Goal: Information Seeking & Learning: Learn about a topic

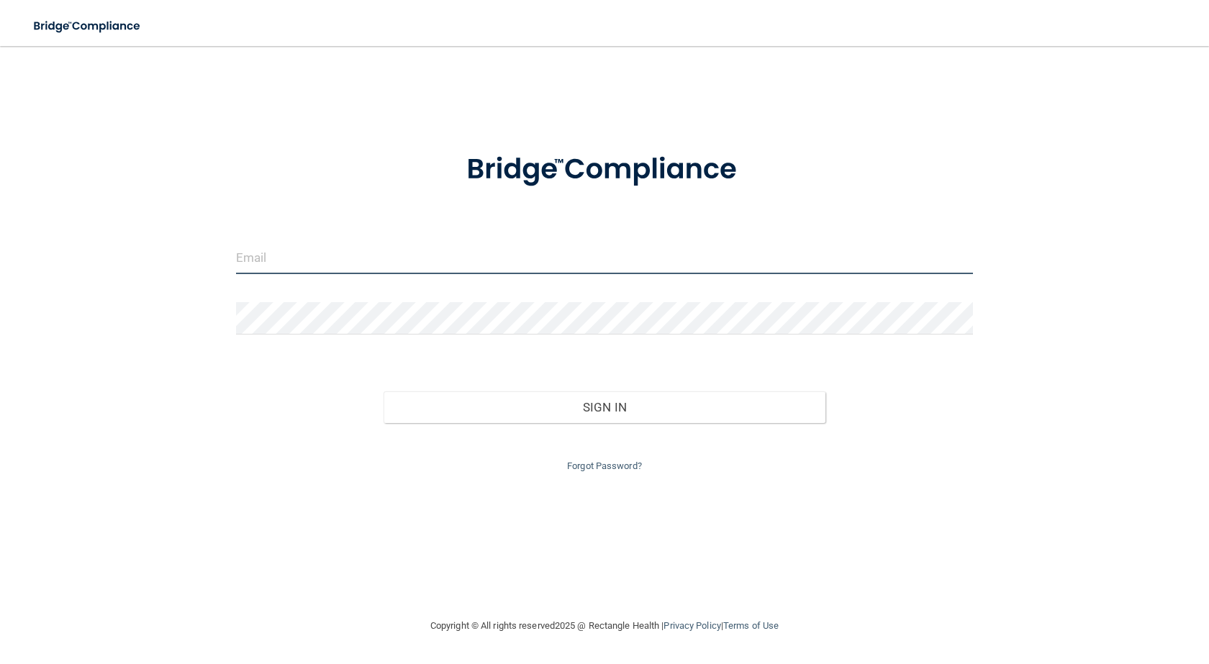
click at [287, 263] on input "email" at bounding box center [604, 258] width 737 height 32
type input "[PERSON_NAME][EMAIL_ADDRESS][DOMAIN_NAME]"
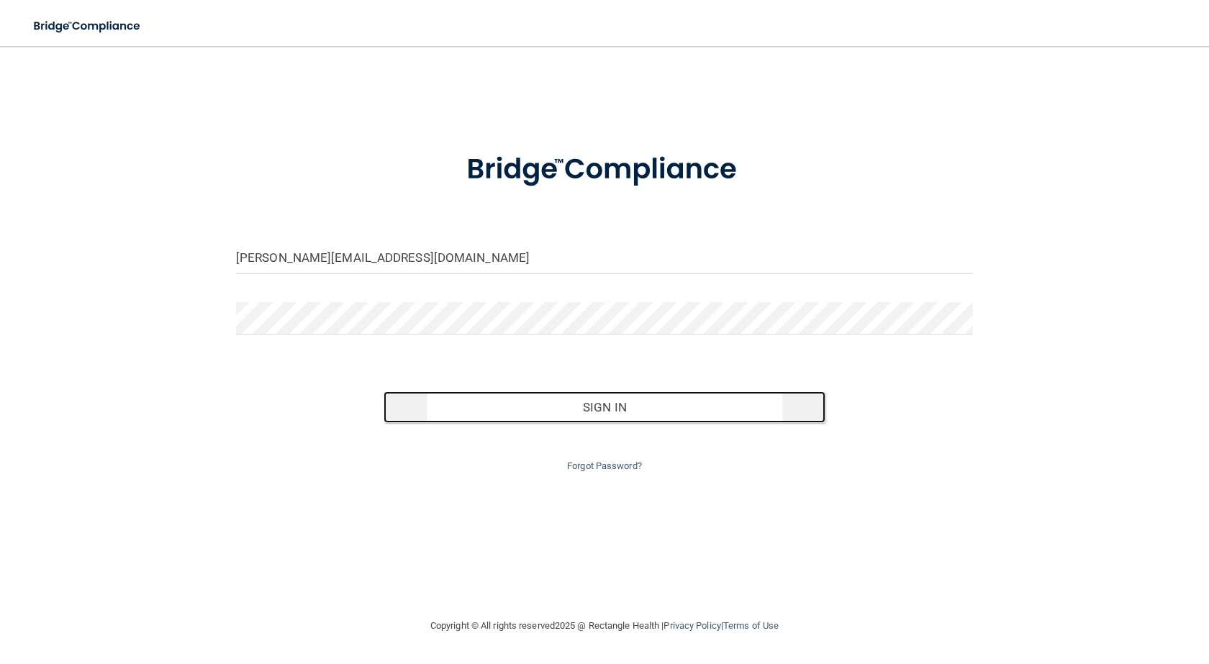
click at [589, 410] on button "Sign In" at bounding box center [605, 407] width 442 height 32
click at [575, 407] on button "Sign In" at bounding box center [605, 407] width 442 height 32
click at [581, 409] on button "Sign In" at bounding box center [605, 407] width 442 height 32
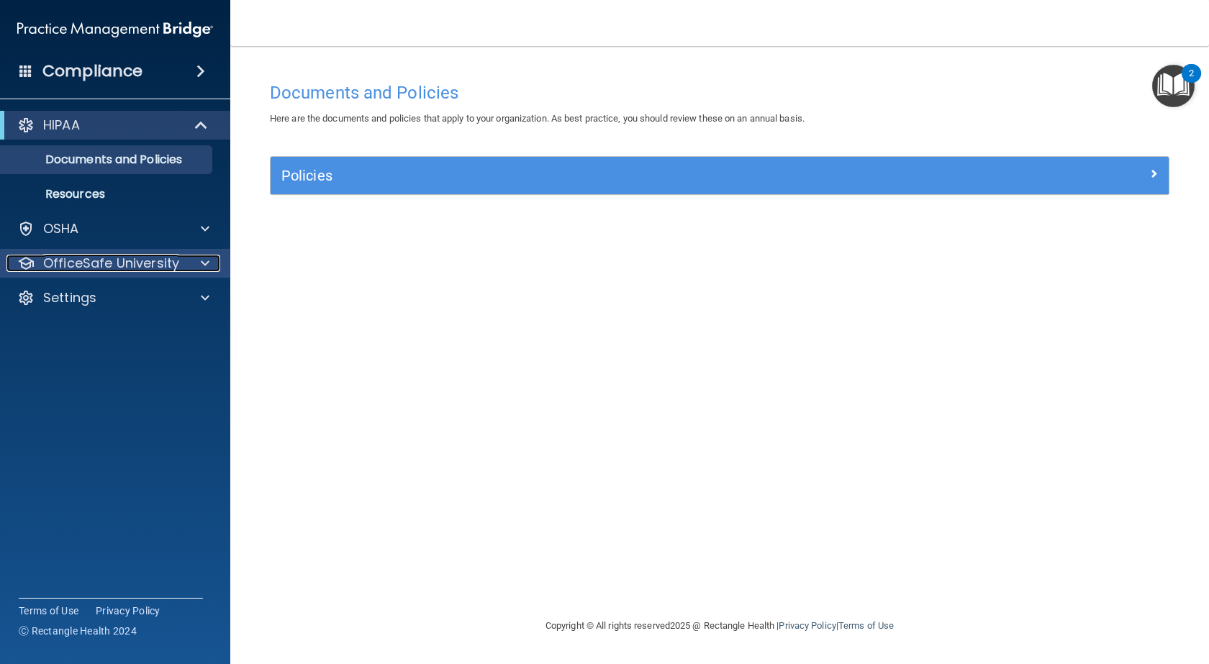
click at [133, 261] on p "OfficeSafe University" at bounding box center [111, 263] width 136 height 17
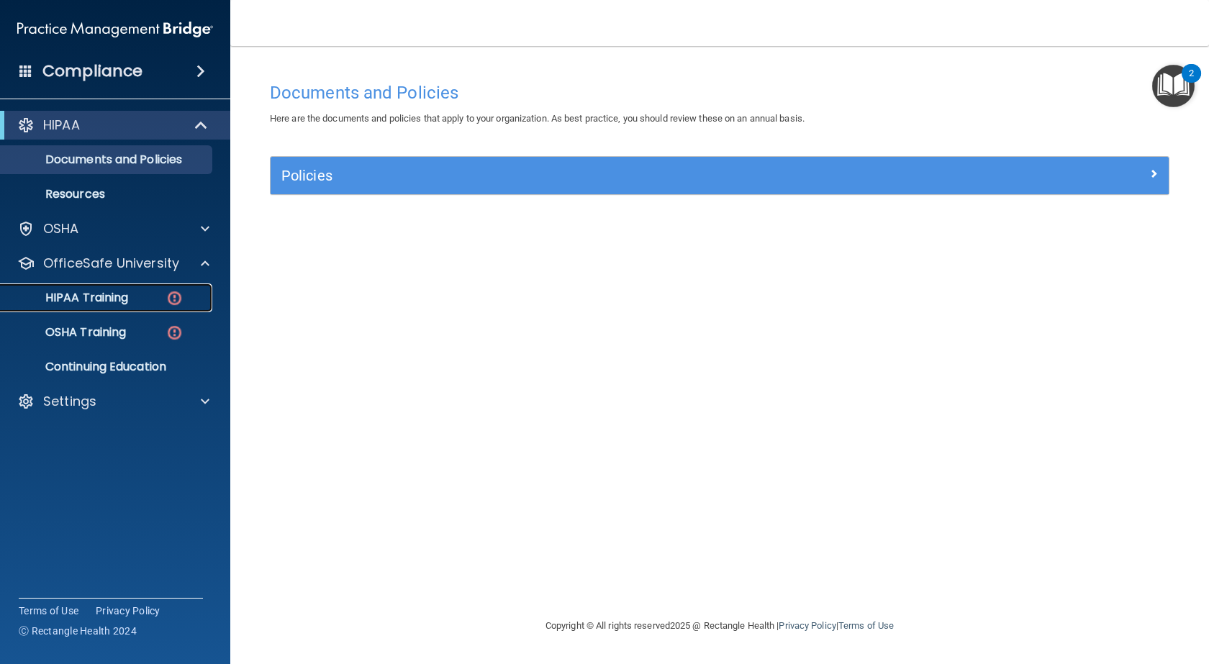
click at [114, 300] on p "HIPAA Training" at bounding box center [68, 298] width 119 height 14
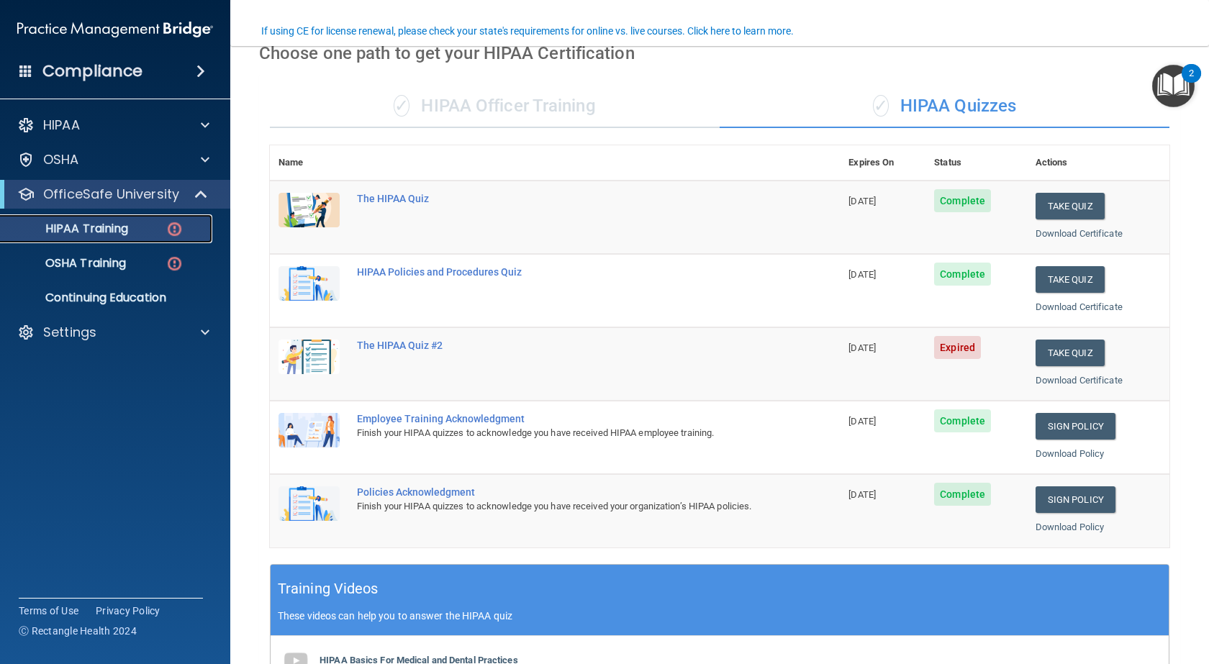
scroll to position [72, 0]
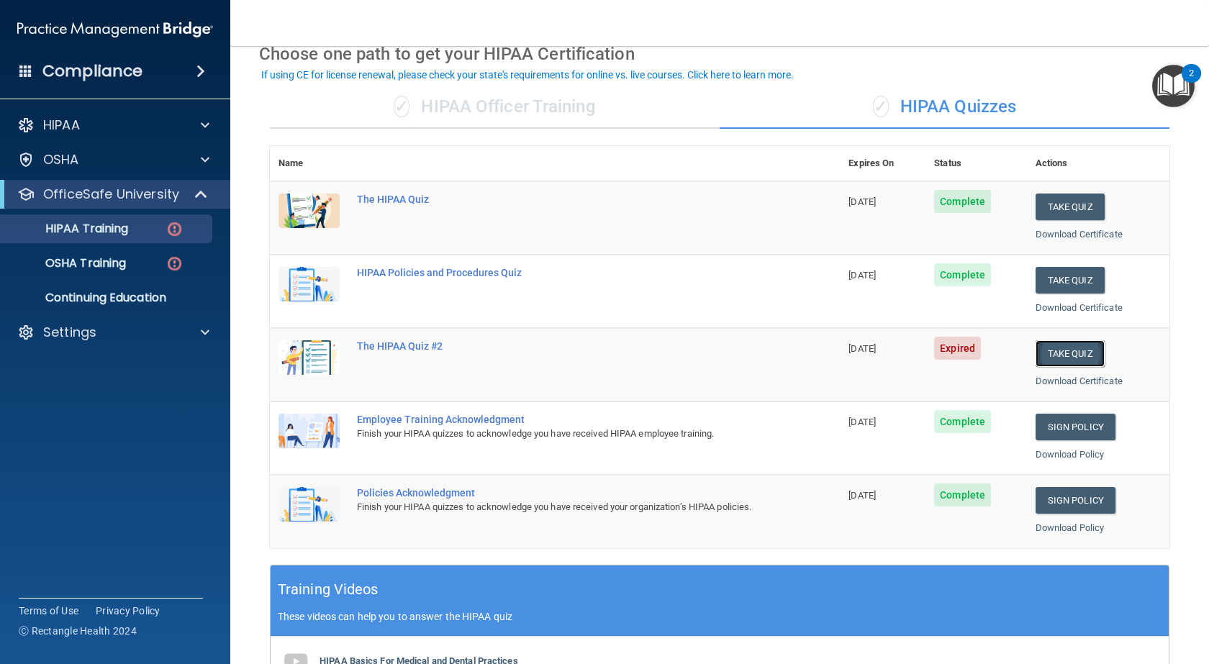
click at [1056, 354] on button "Take Quiz" at bounding box center [1070, 353] width 69 height 27
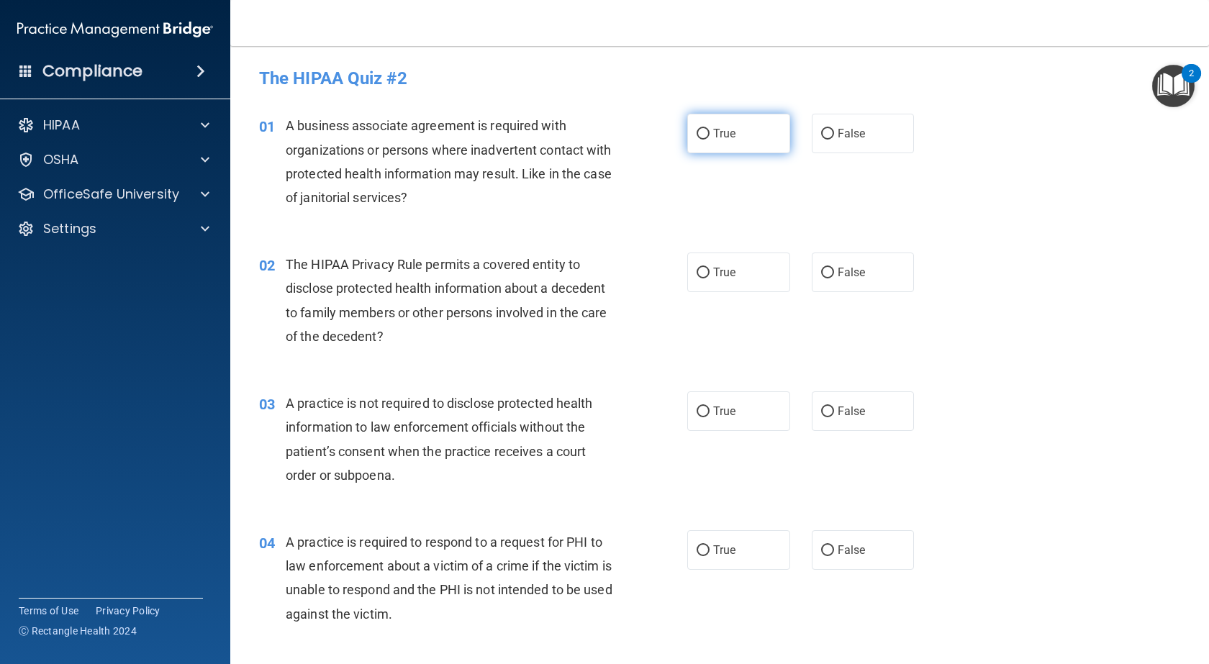
click at [697, 135] on input "True" at bounding box center [703, 134] width 13 height 11
radio input "true"
click at [821, 269] on input "False" at bounding box center [827, 273] width 13 height 11
radio input "true"
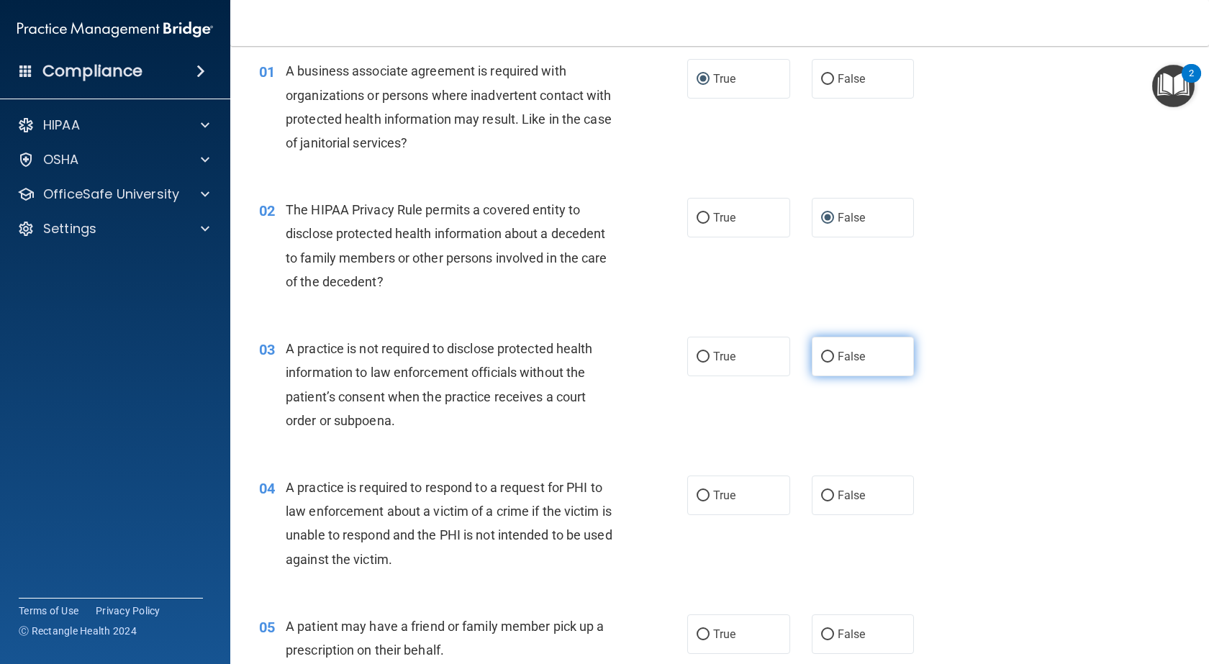
scroll to position [216, 0]
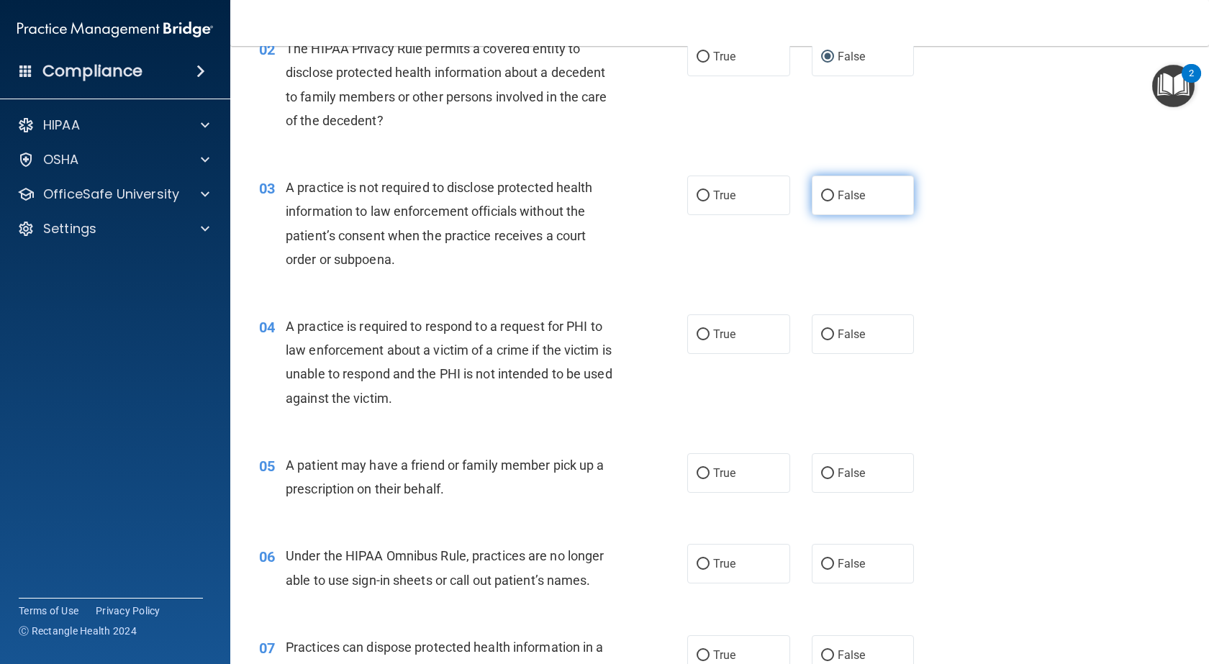
click at [821, 197] on input "False" at bounding box center [827, 196] width 13 height 11
radio input "true"
click at [697, 196] on input "True" at bounding box center [703, 196] width 13 height 11
radio input "true"
radio input "false"
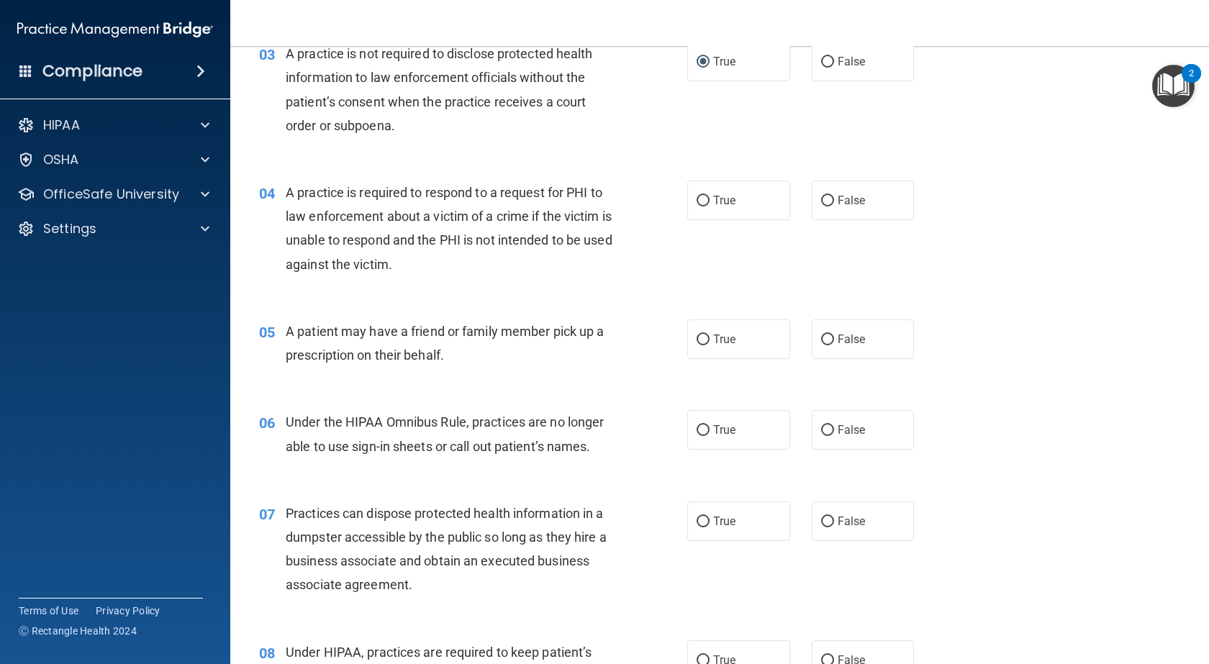
scroll to position [360, 0]
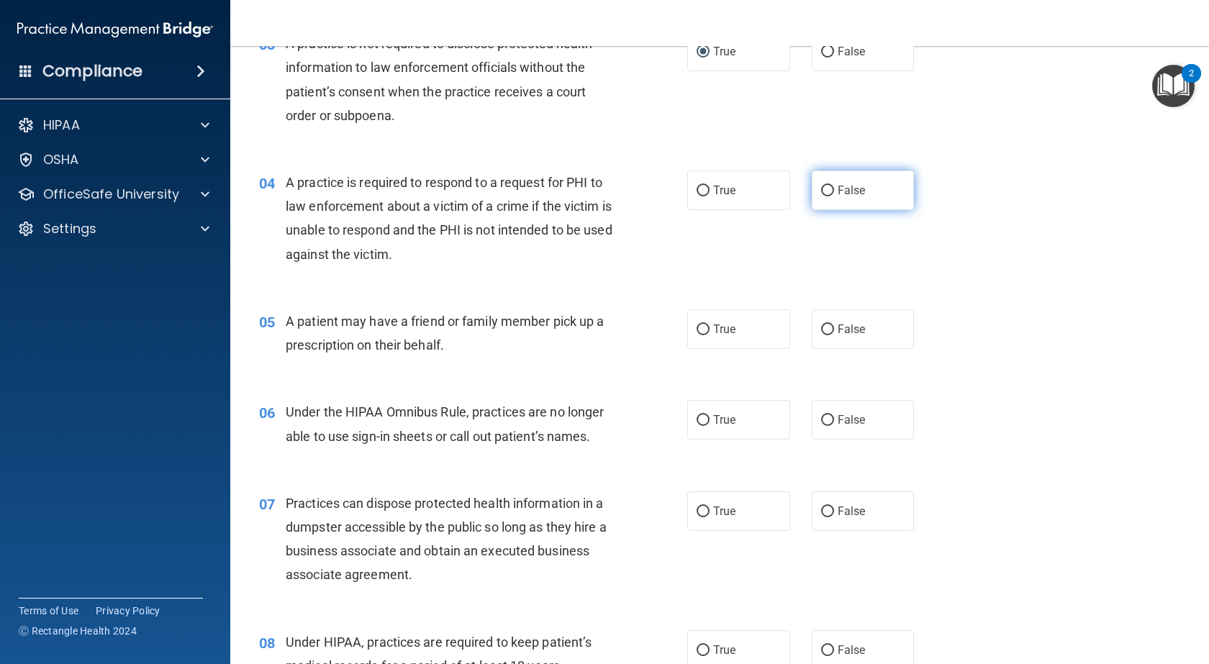
click at [821, 192] on input "False" at bounding box center [827, 191] width 13 height 11
radio input "true"
click at [697, 326] on input "True" at bounding box center [703, 330] width 13 height 11
radio input "true"
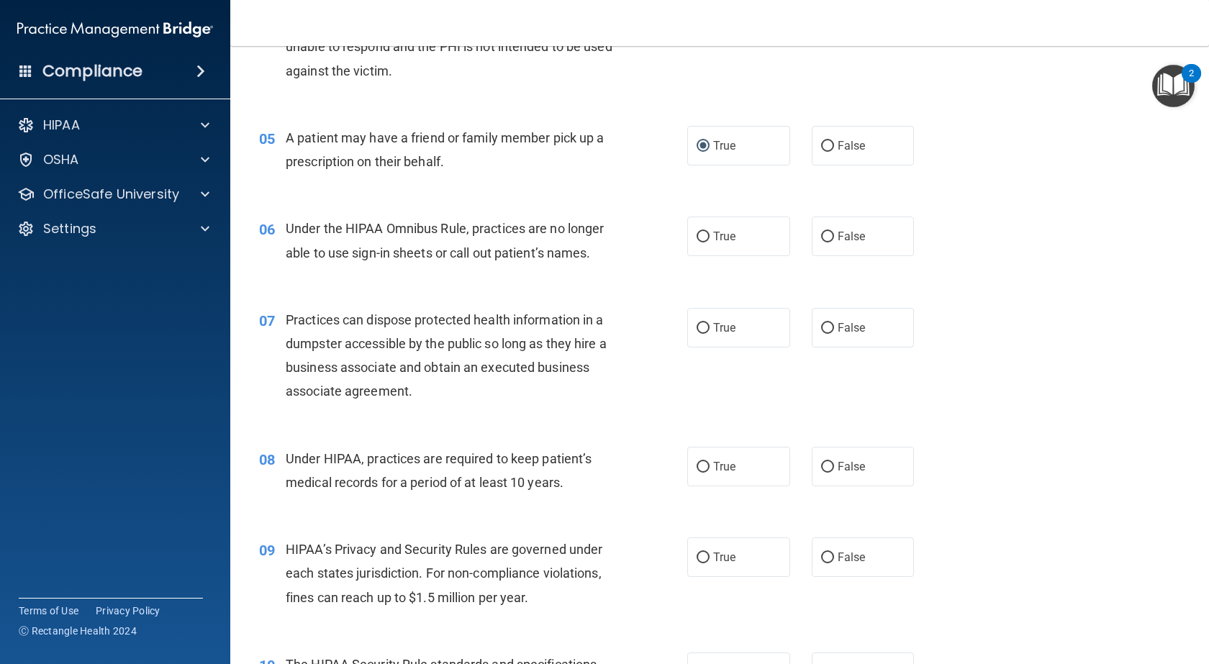
scroll to position [576, 0]
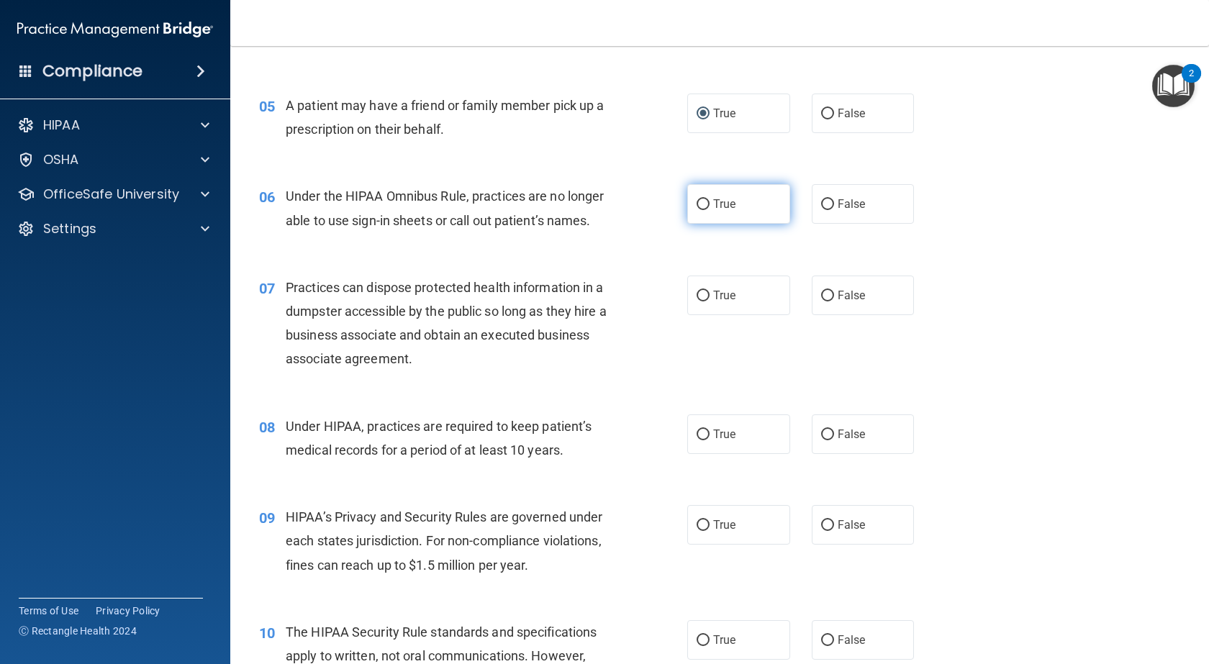
click at [697, 202] on input "True" at bounding box center [703, 204] width 13 height 11
radio input "true"
click at [827, 293] on input "False" at bounding box center [827, 296] width 13 height 11
radio input "true"
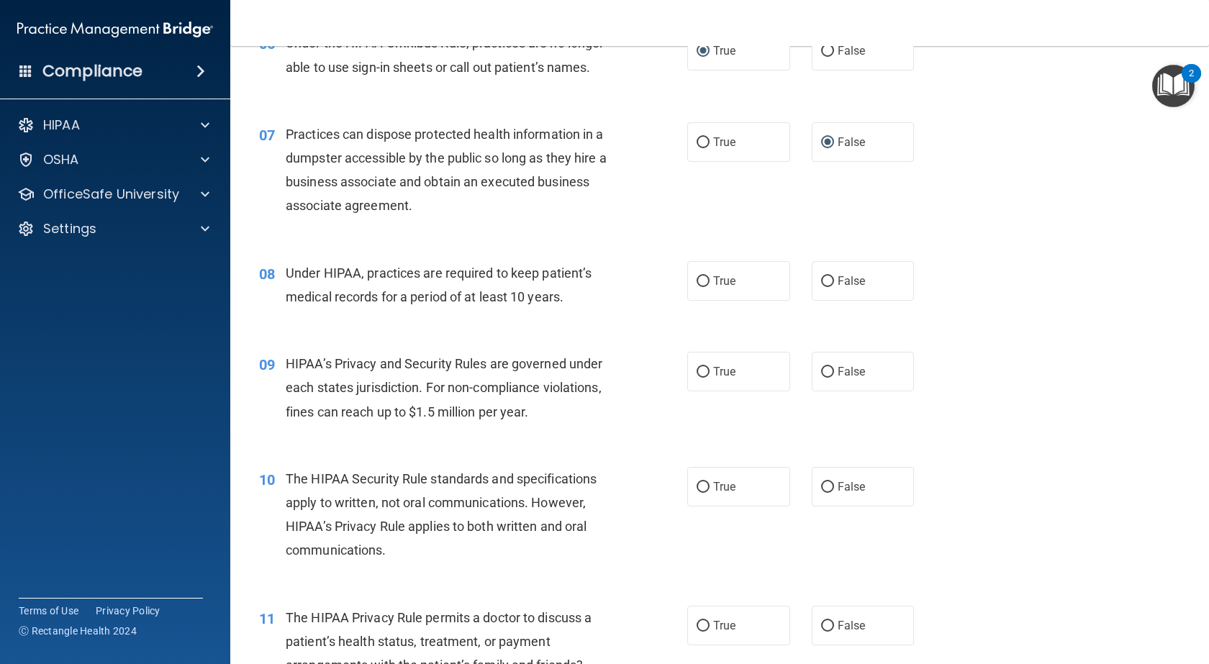
scroll to position [792, 0]
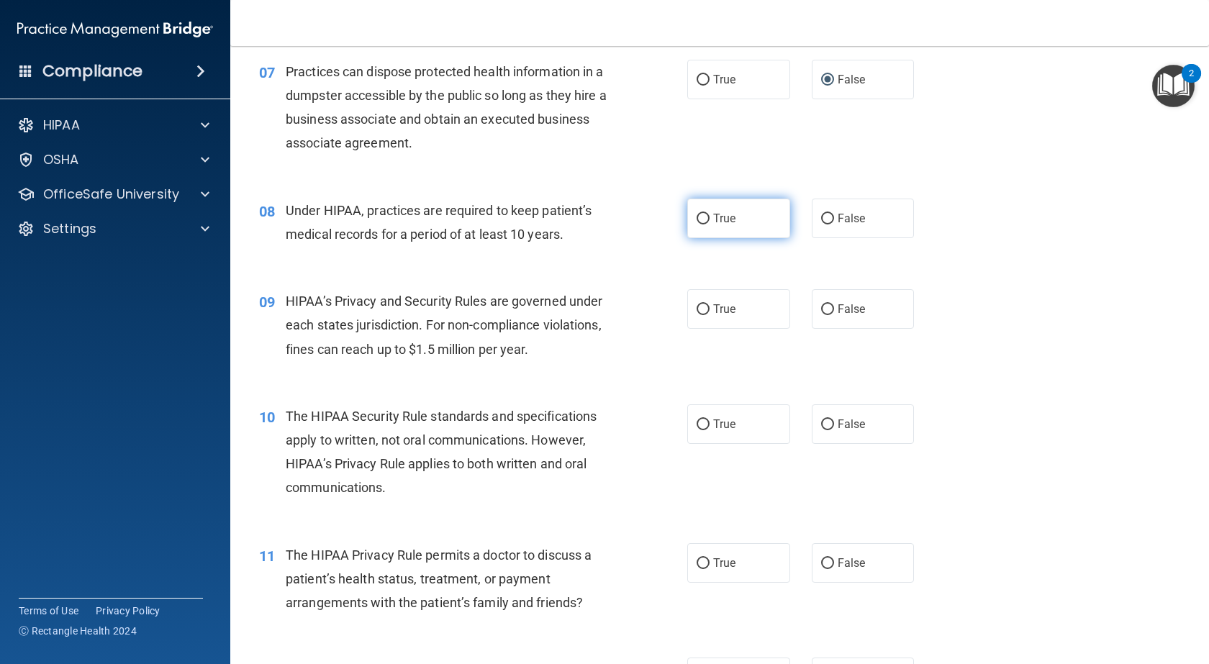
click at [697, 217] on input "True" at bounding box center [703, 219] width 13 height 11
radio input "true"
click at [697, 307] on input "True" at bounding box center [703, 309] width 13 height 11
radio input "true"
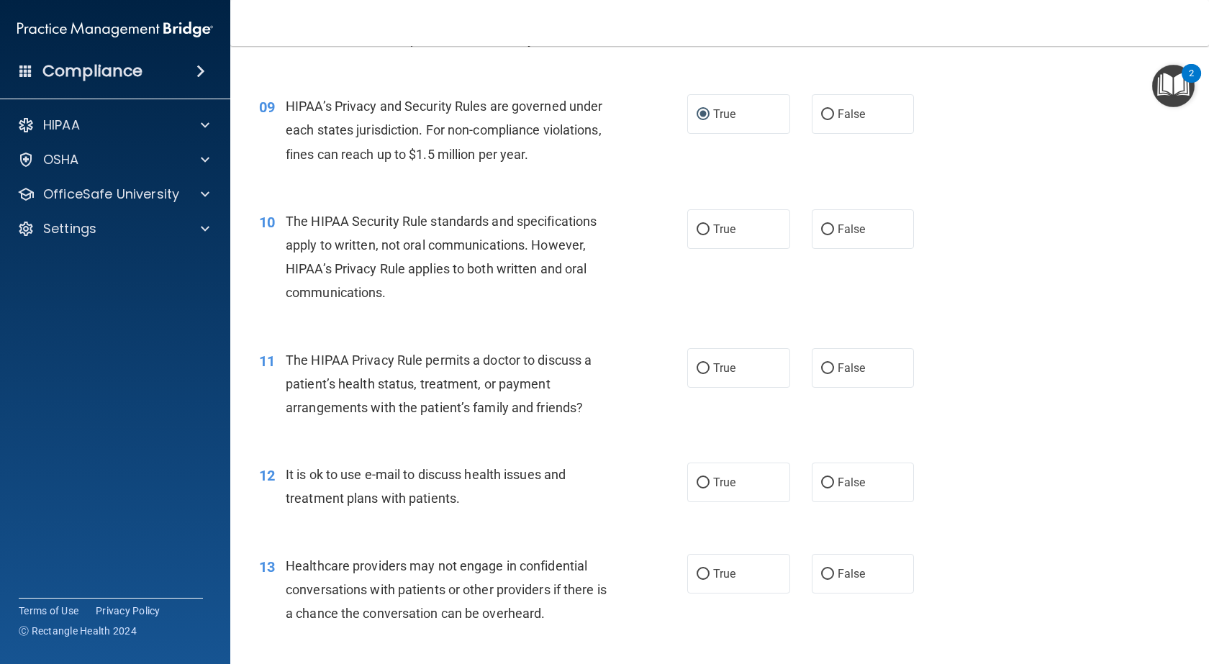
scroll to position [1007, 0]
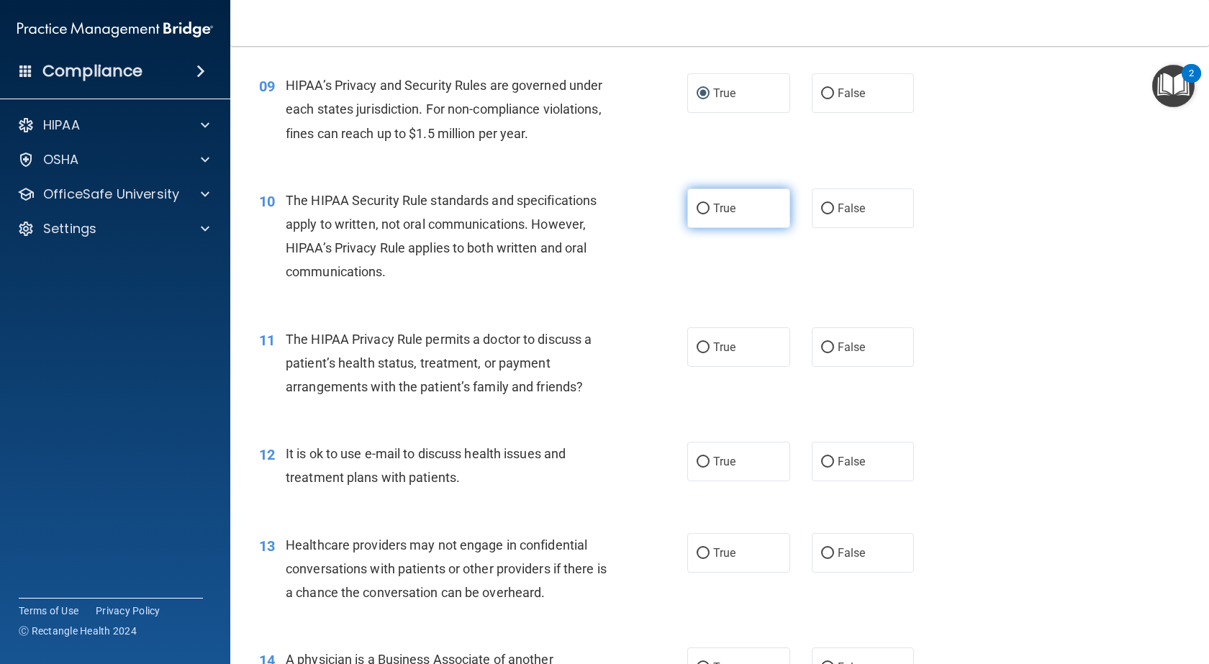
click at [698, 207] on input "True" at bounding box center [703, 209] width 13 height 11
radio input "true"
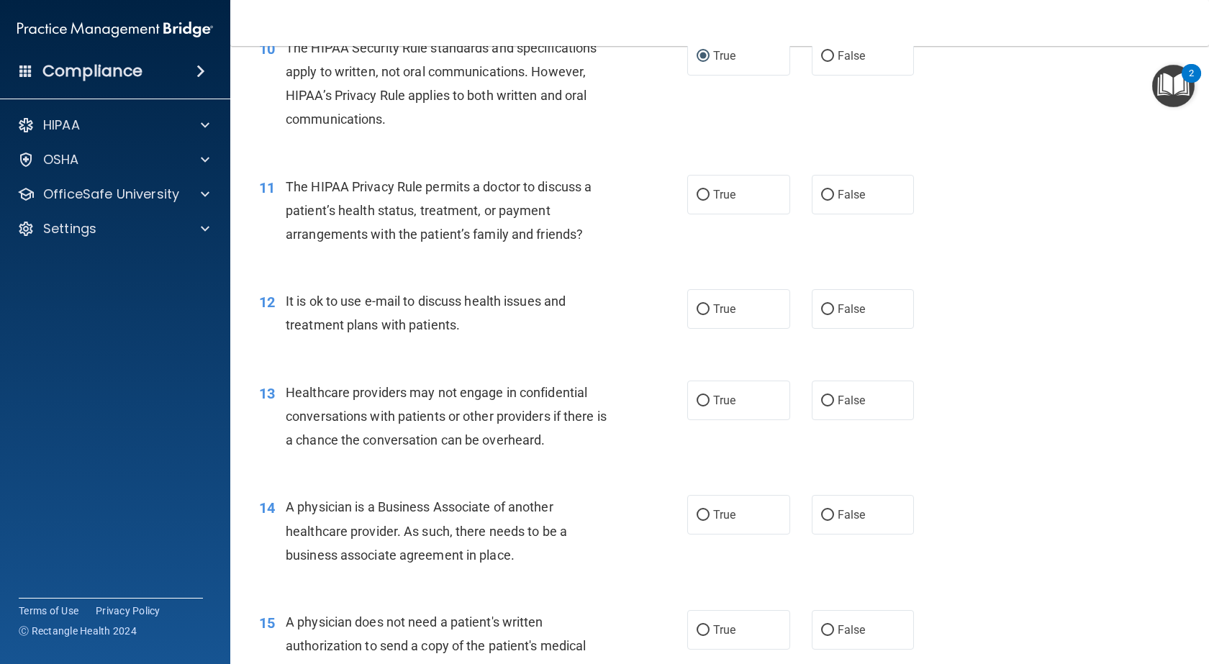
scroll to position [1151, 0]
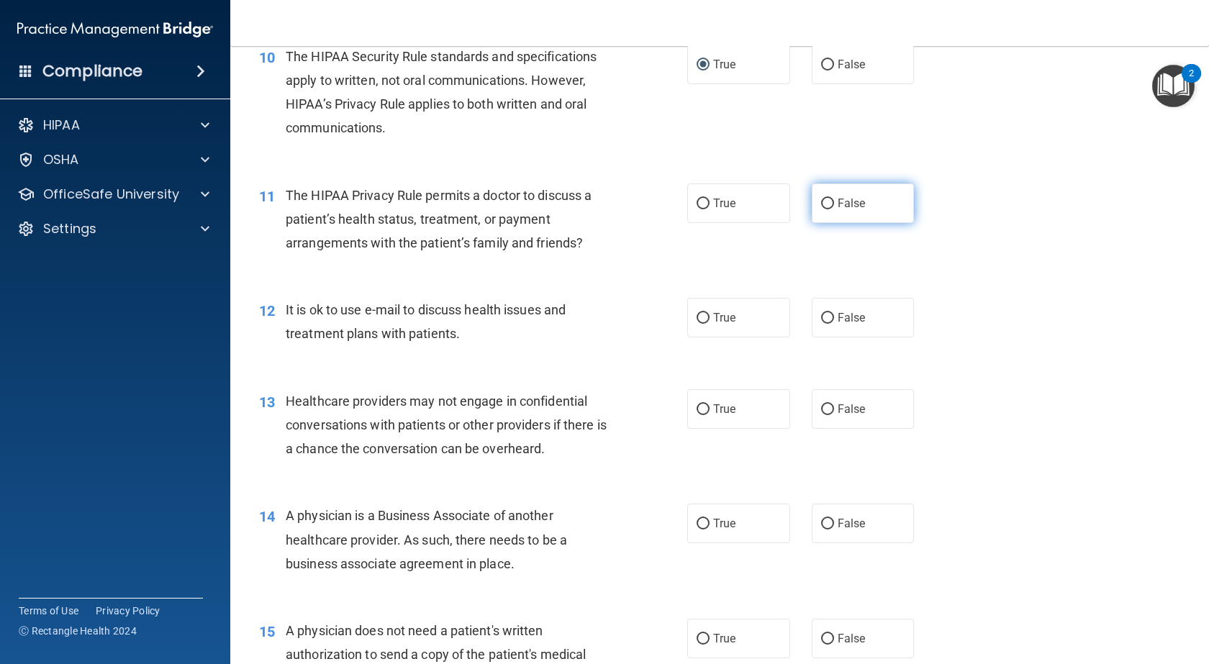
click at [823, 201] on input "False" at bounding box center [827, 204] width 13 height 11
radio input "true"
click at [821, 317] on input "False" at bounding box center [827, 318] width 13 height 11
radio input "true"
click at [699, 407] on input "True" at bounding box center [703, 409] width 13 height 11
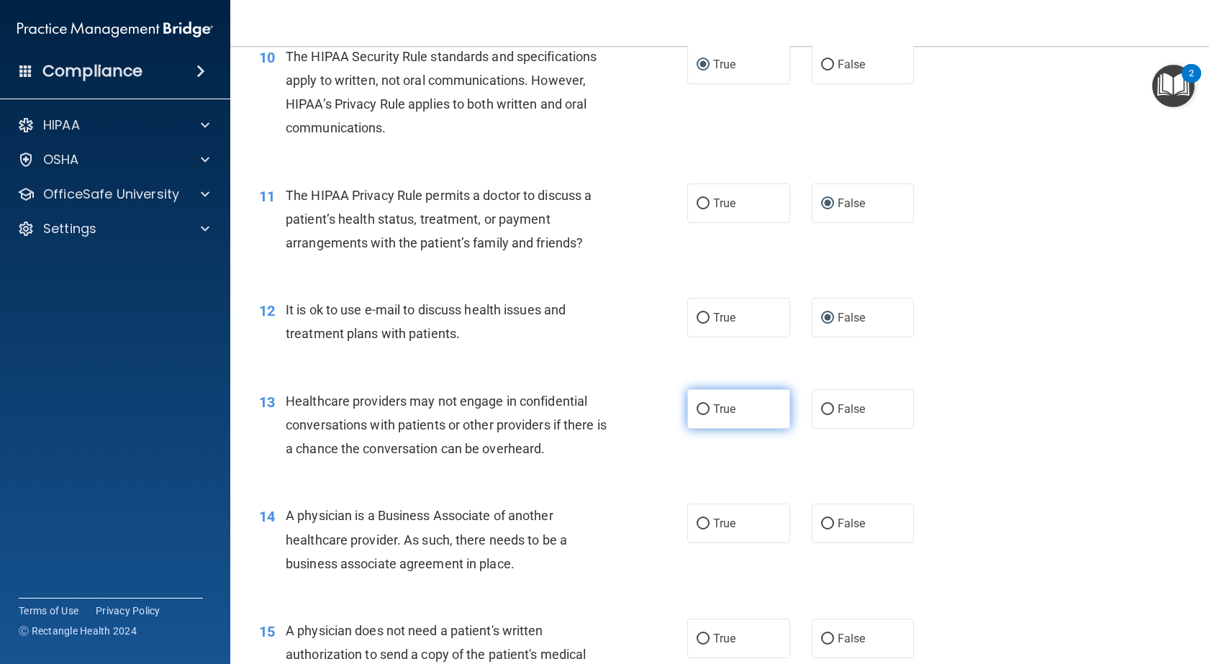
radio input "true"
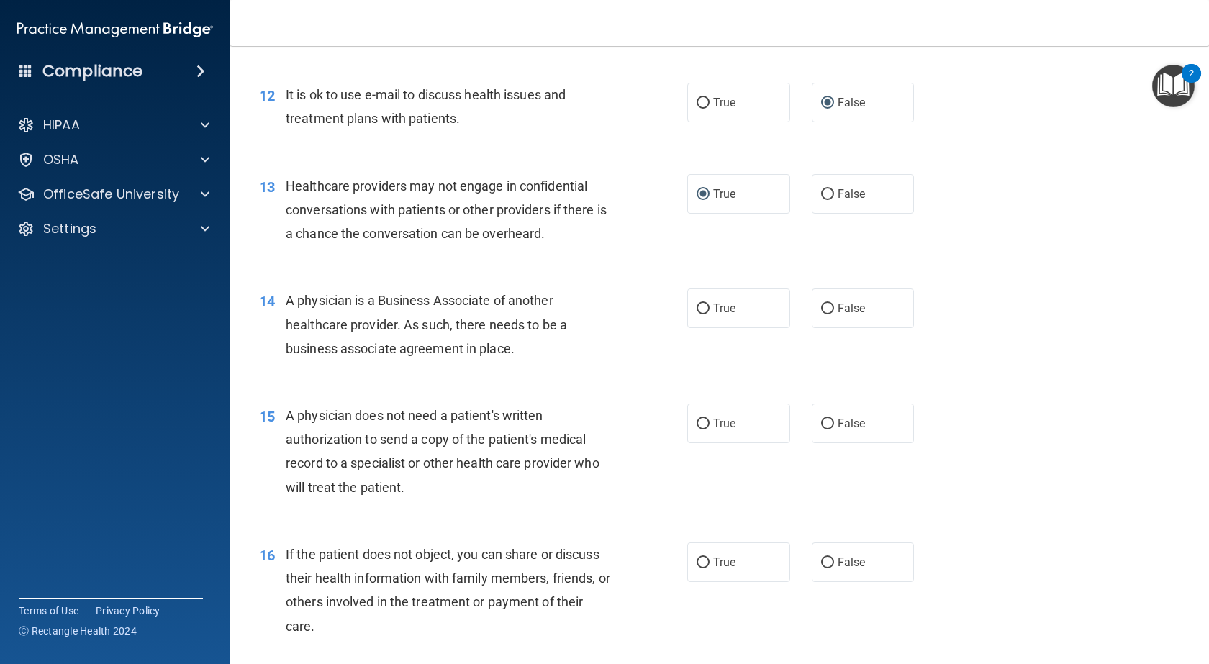
scroll to position [1439, 0]
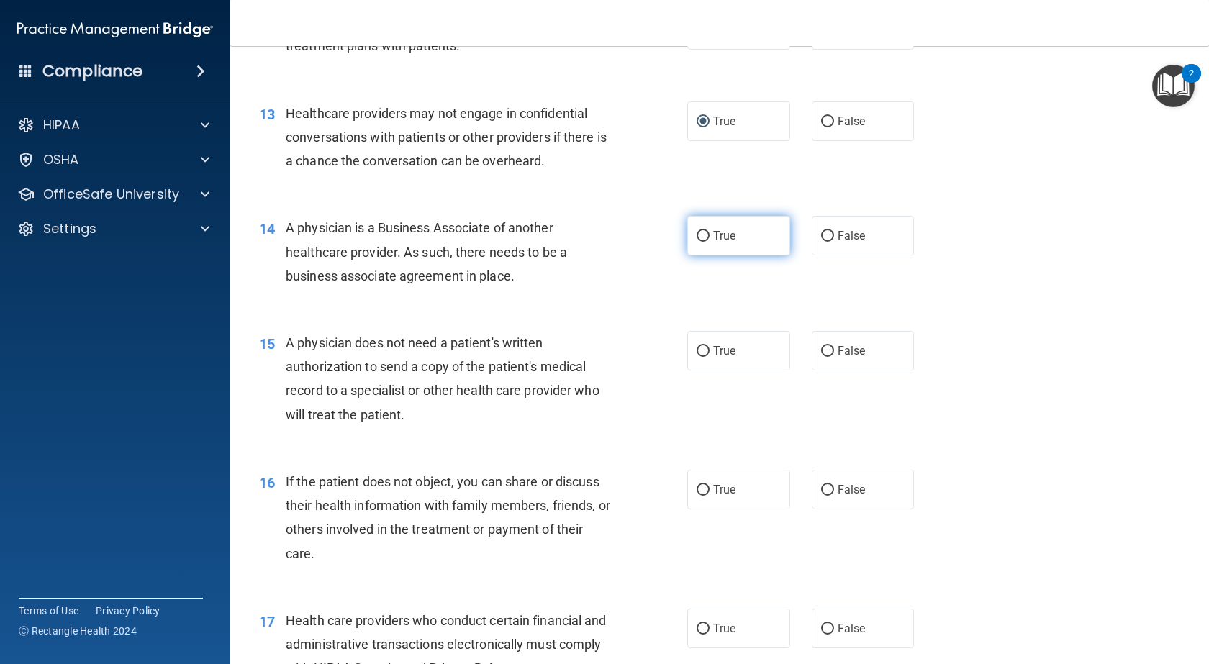
click at [702, 233] on input "True" at bounding box center [703, 236] width 13 height 11
radio input "true"
click at [821, 350] on input "False" at bounding box center [827, 351] width 13 height 11
radio input "true"
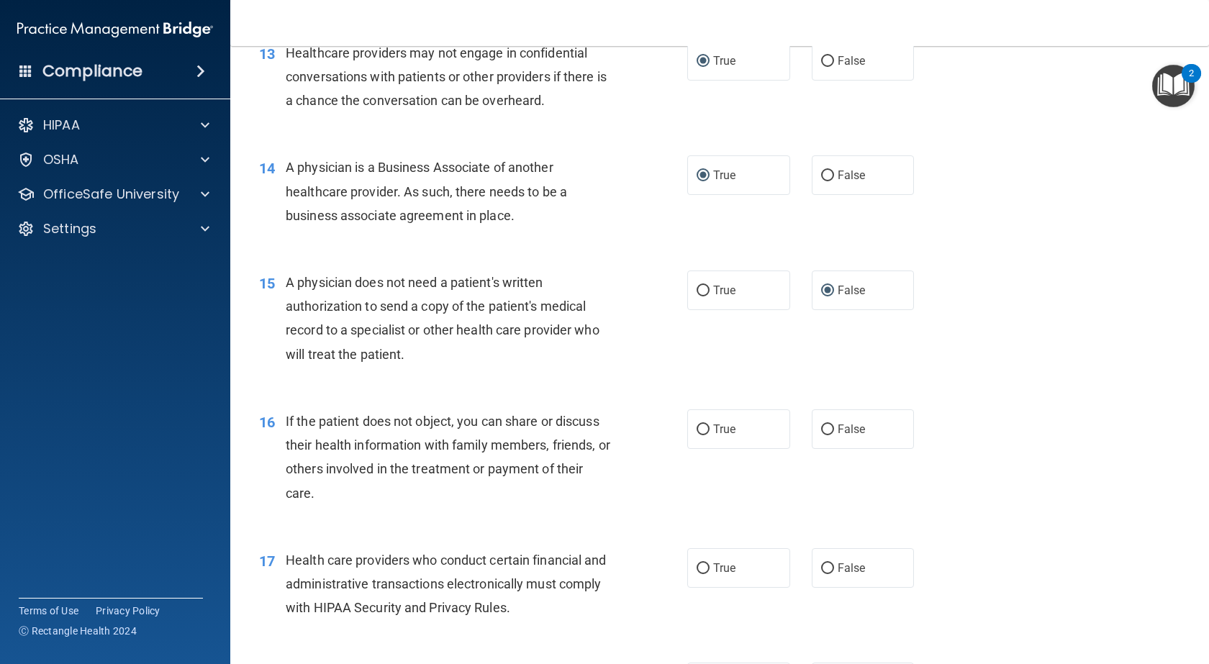
scroll to position [1655, 0]
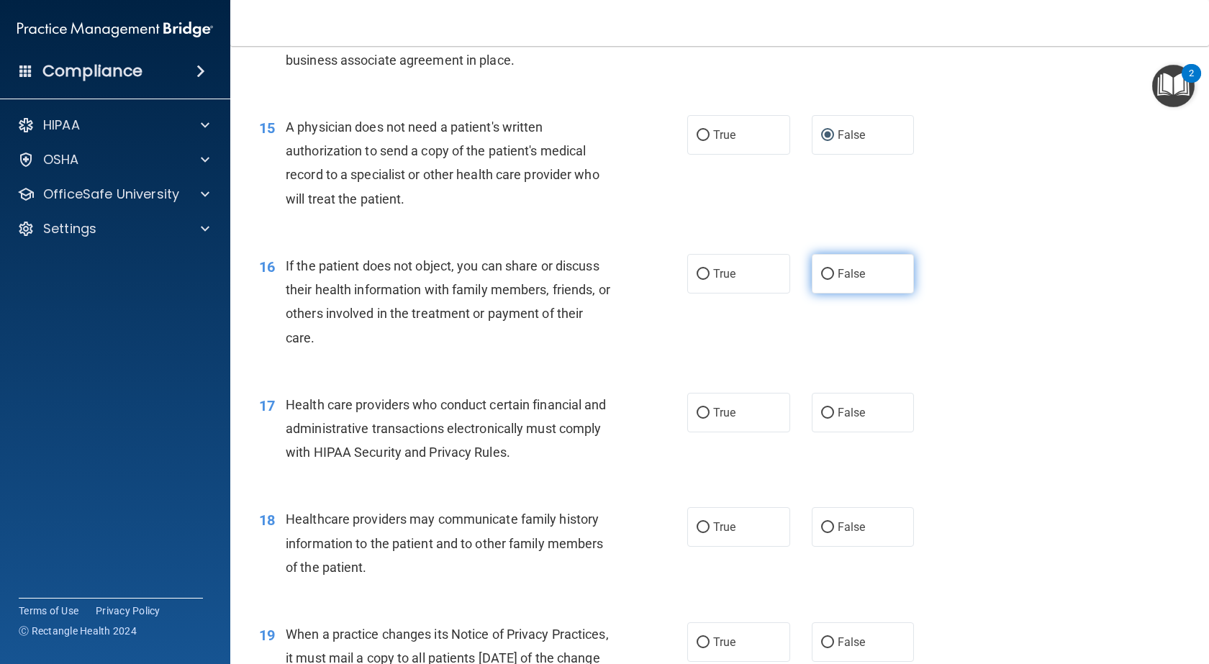
click at [821, 271] on input "False" at bounding box center [827, 274] width 13 height 11
radio input "true"
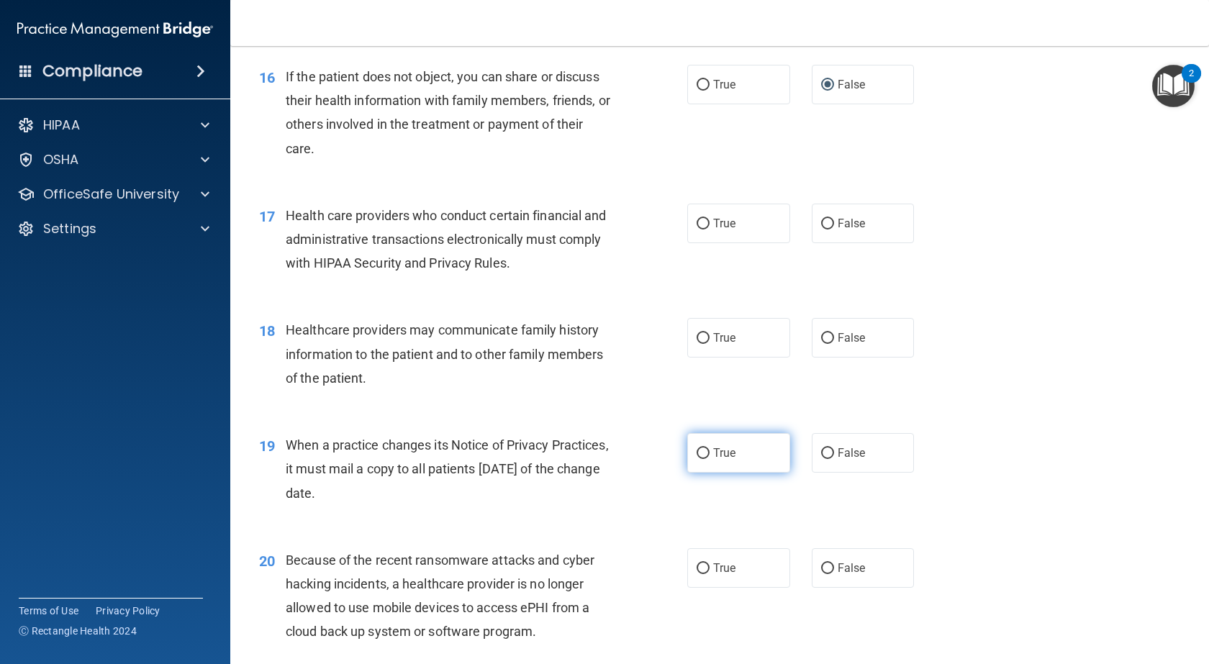
scroll to position [1871, 0]
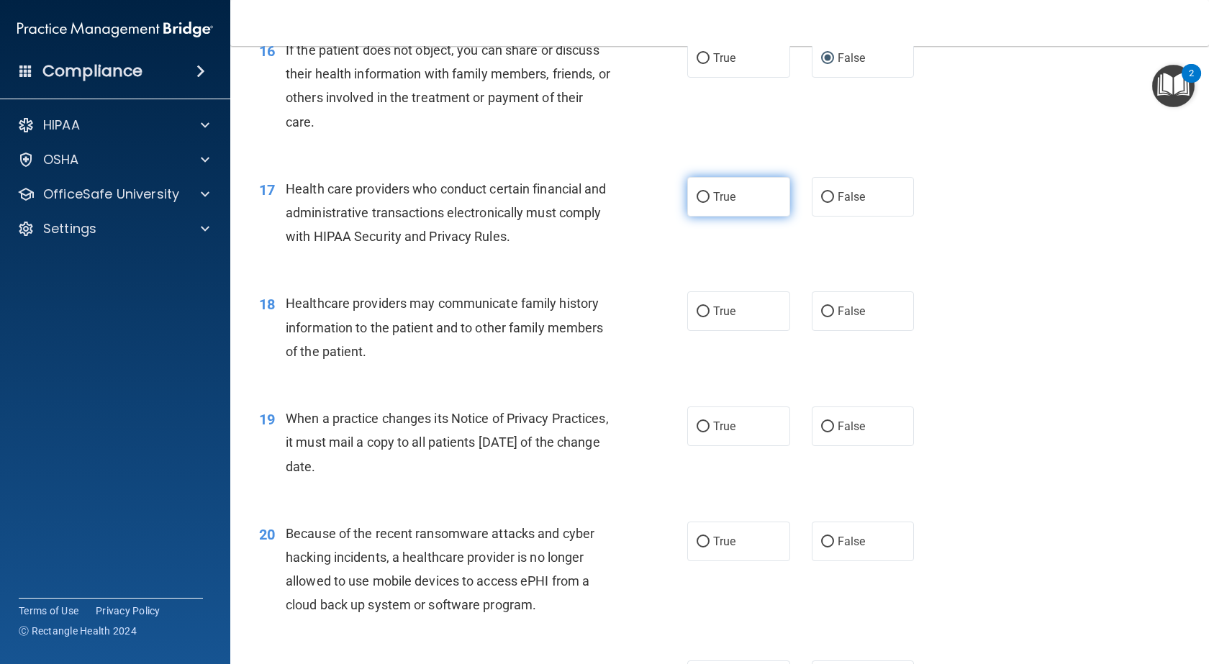
click at [698, 199] on input "True" at bounding box center [703, 197] width 13 height 11
radio input "true"
click at [822, 312] on input "False" at bounding box center [827, 312] width 13 height 11
radio input "true"
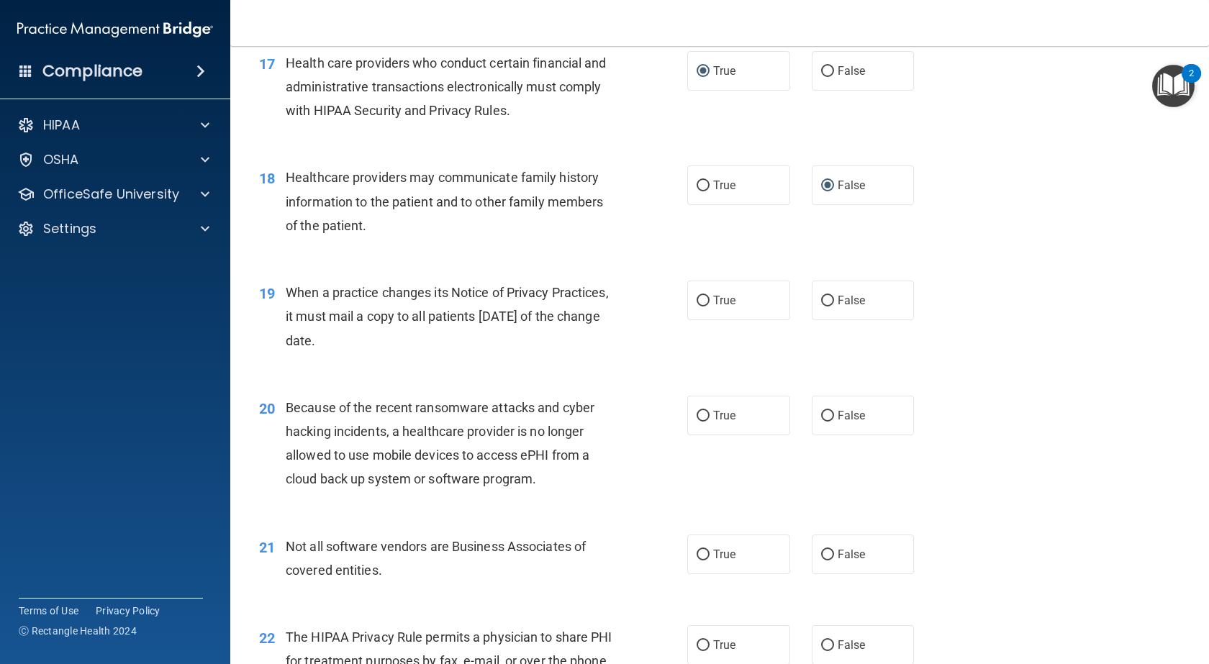
scroll to position [2015, 0]
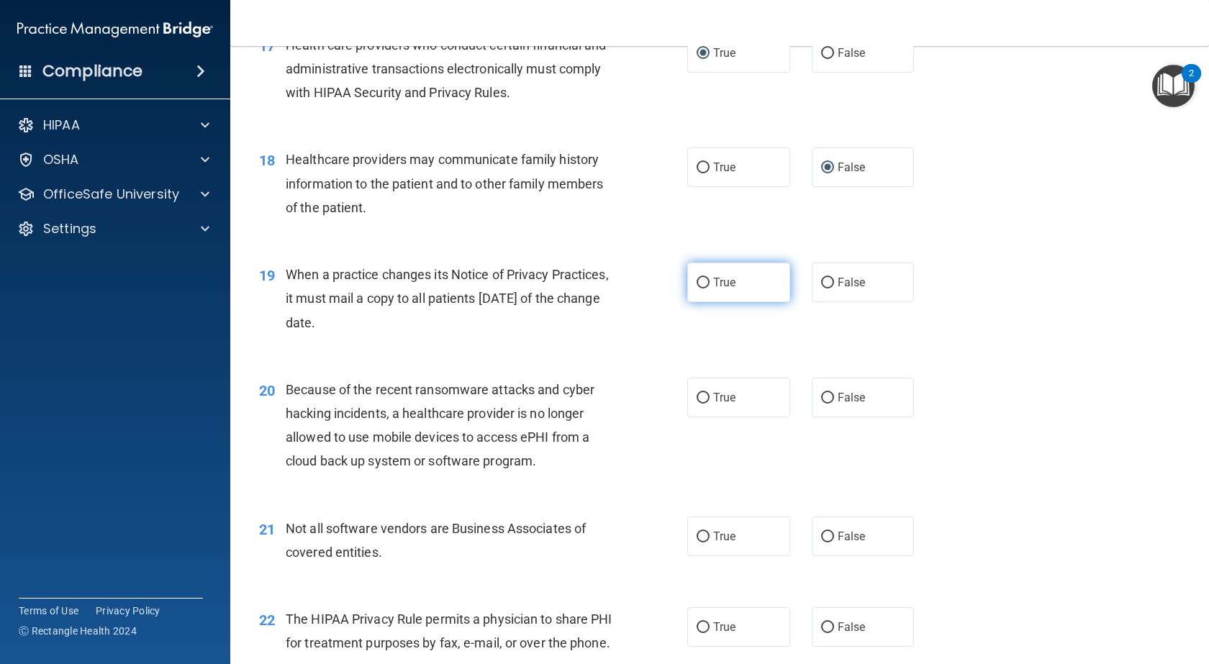
click at [697, 280] on input "True" at bounding box center [703, 283] width 13 height 11
radio input "true"
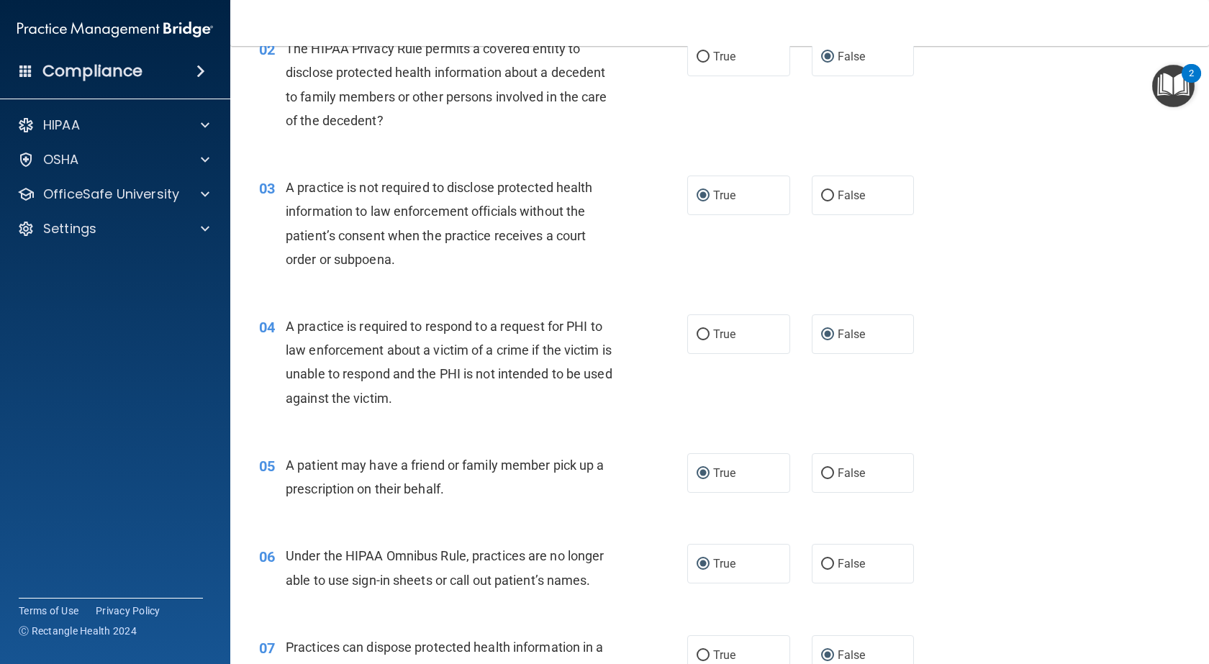
scroll to position [0, 0]
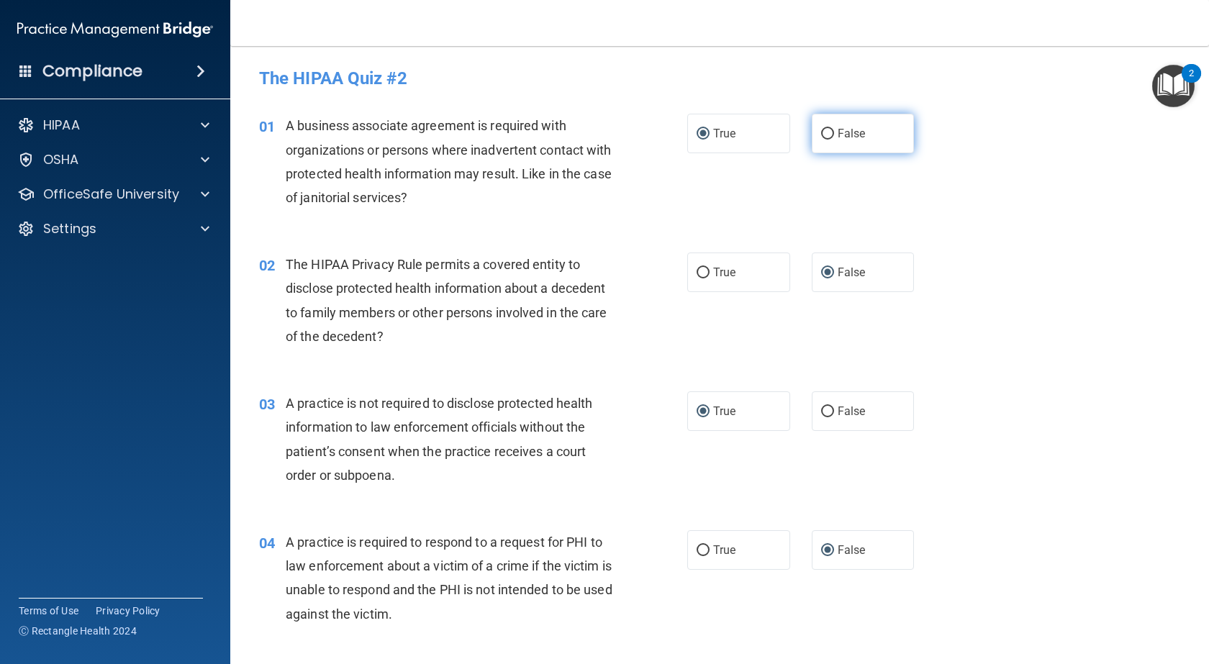
click at [821, 132] on input "False" at bounding box center [827, 134] width 13 height 11
radio input "true"
radio input "false"
click at [699, 271] on input "True" at bounding box center [703, 273] width 13 height 11
radio input "true"
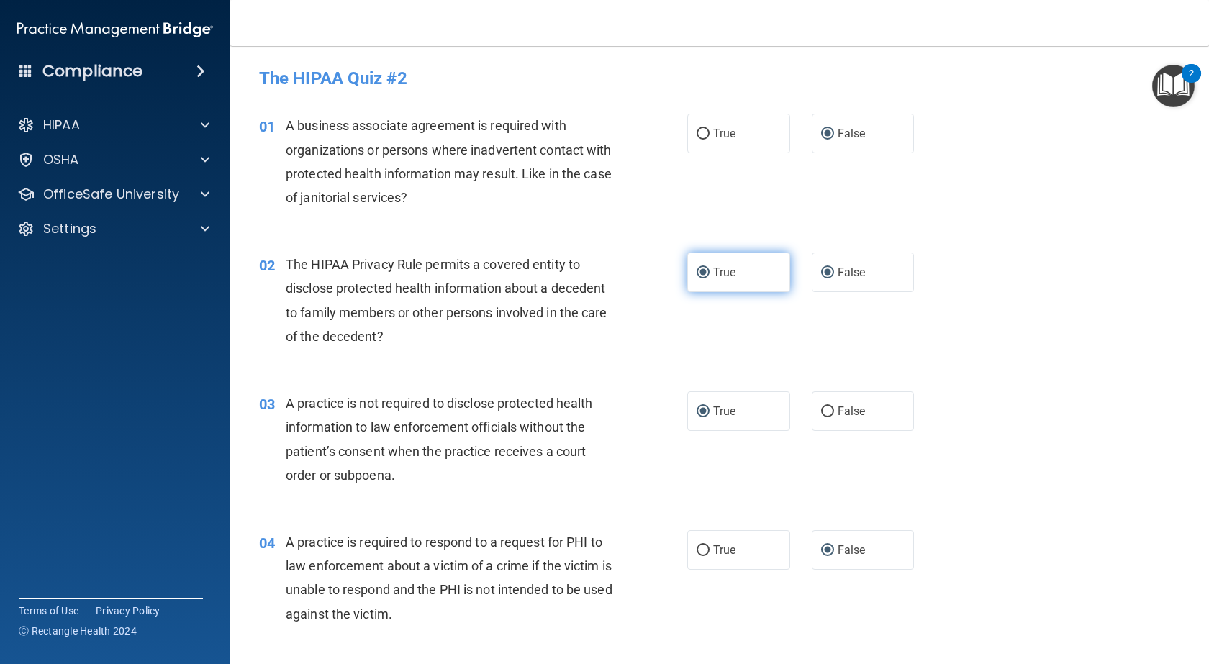
radio input "false"
click at [822, 407] on input "False" at bounding box center [827, 412] width 13 height 11
radio input "true"
radio input "false"
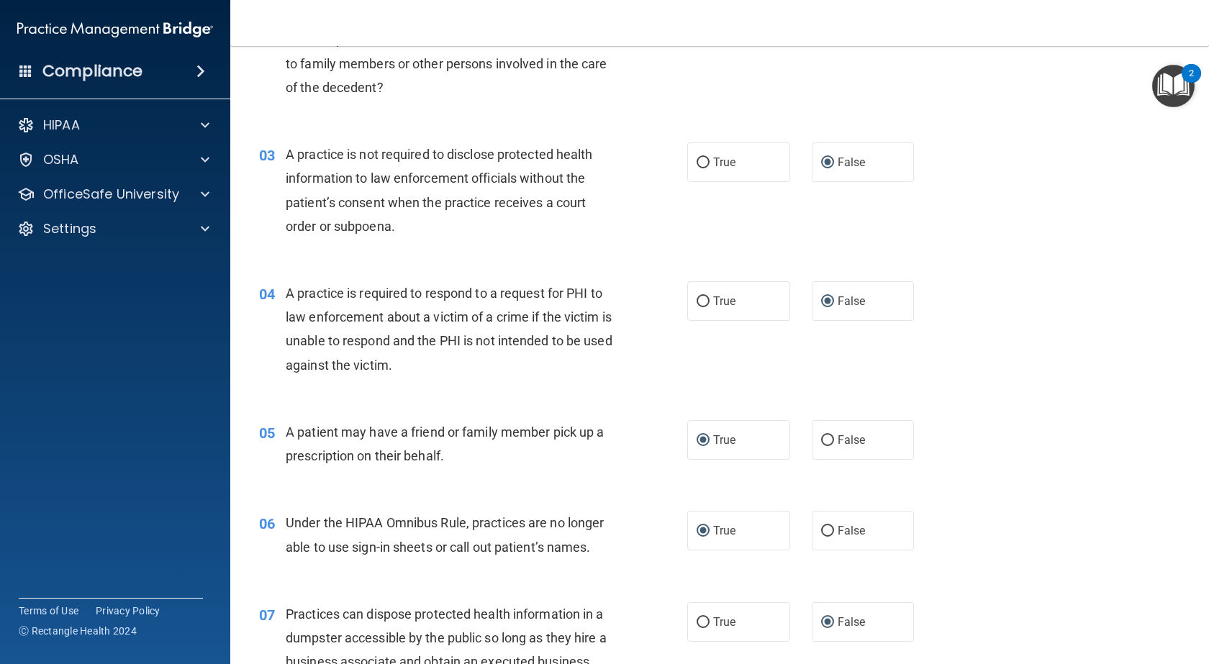
scroll to position [288, 0]
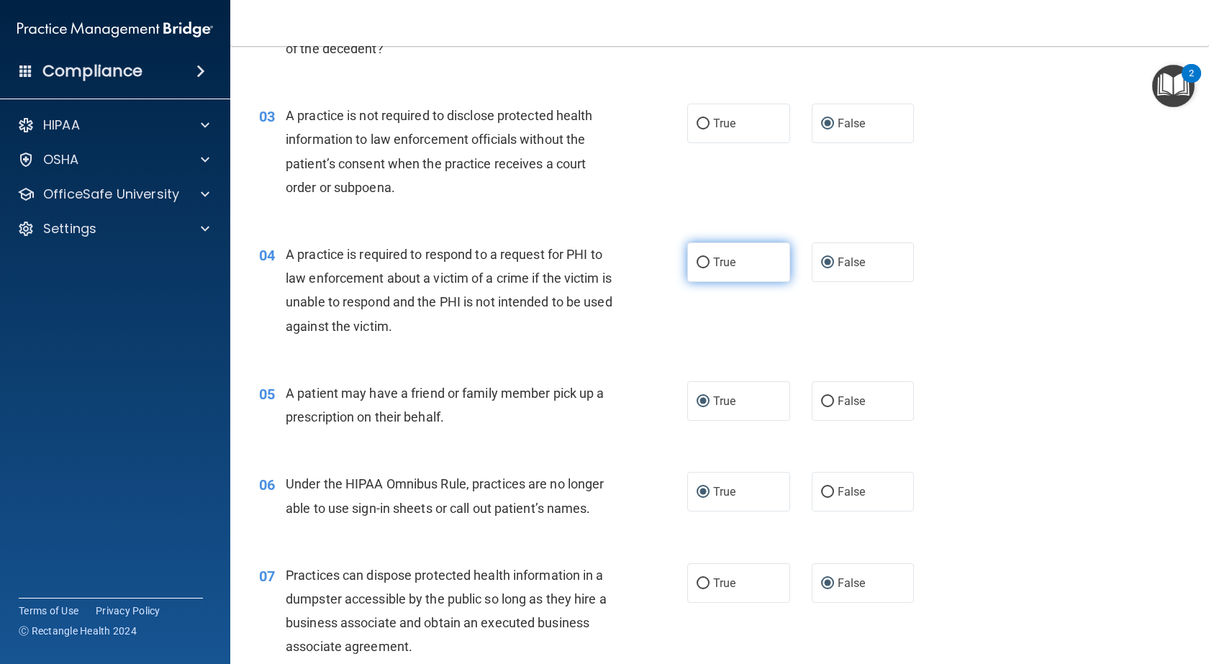
click at [699, 264] on input "True" at bounding box center [703, 263] width 13 height 11
radio input "true"
radio input "false"
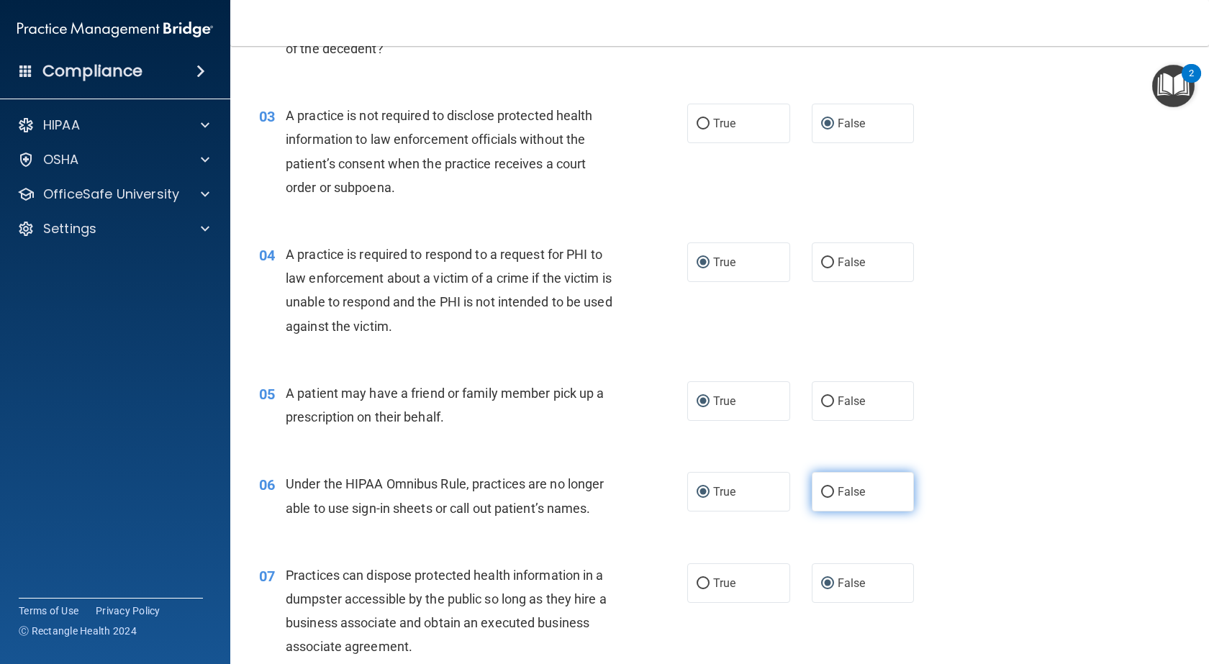
click at [823, 491] on input "False" at bounding box center [827, 492] width 13 height 11
radio input "true"
radio input "false"
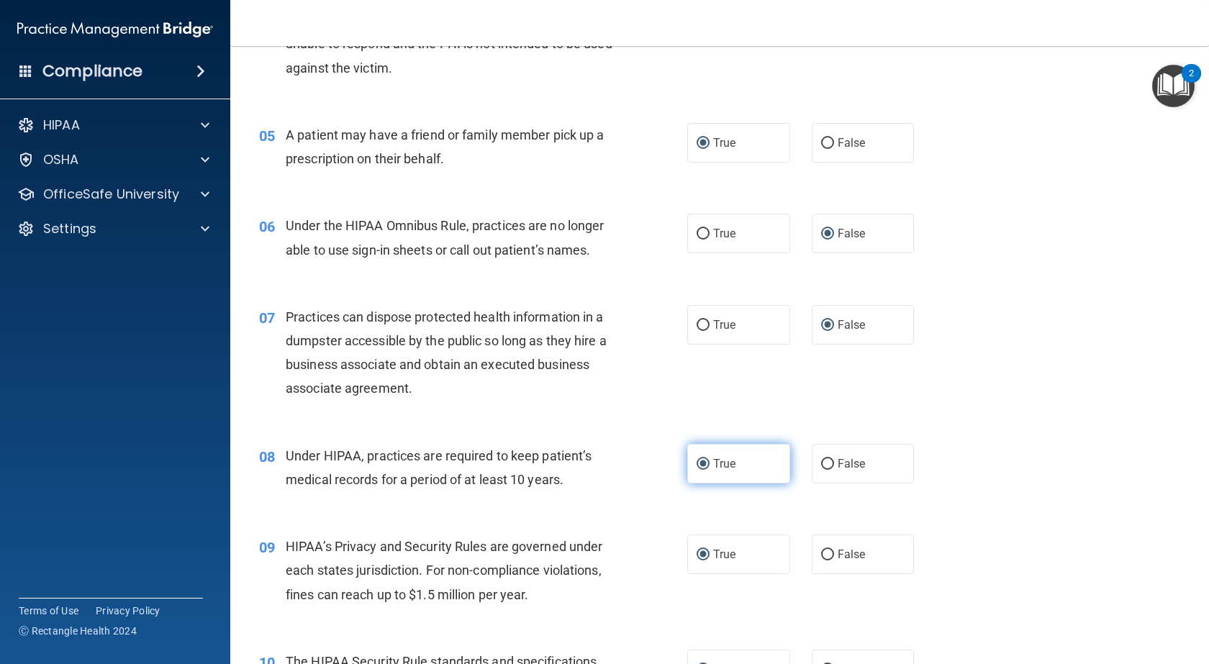
scroll to position [576, 0]
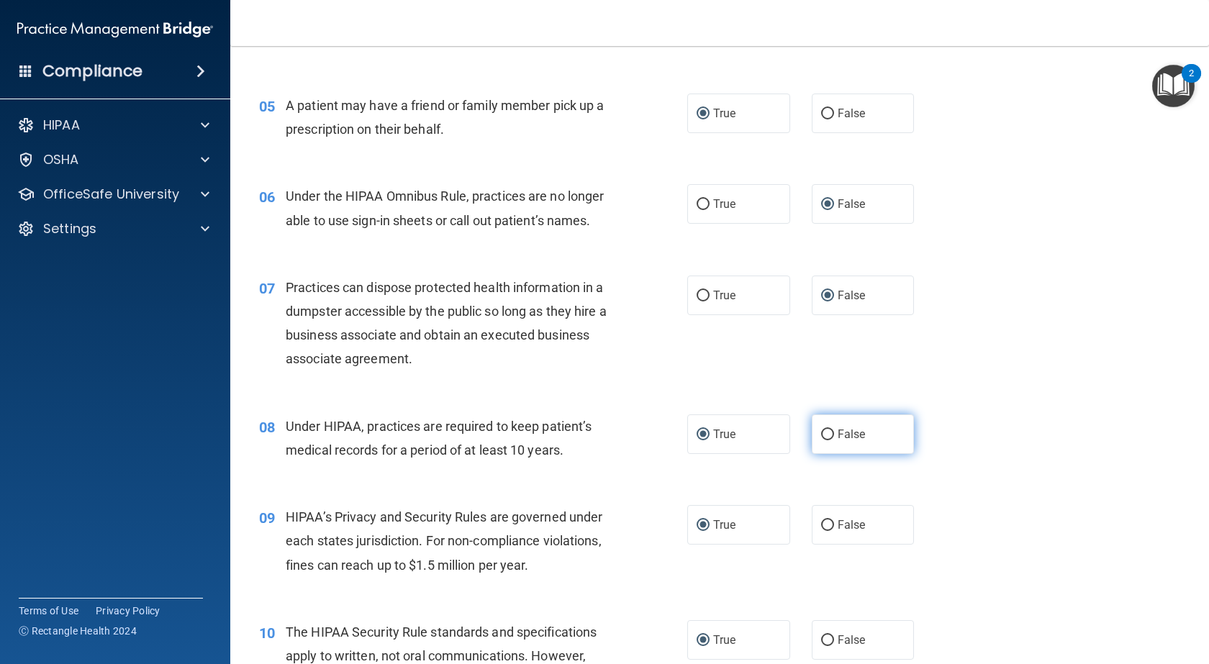
click at [822, 434] on input "False" at bounding box center [827, 435] width 13 height 11
radio input "true"
radio input "false"
click at [823, 521] on input "False" at bounding box center [827, 525] width 13 height 11
radio input "true"
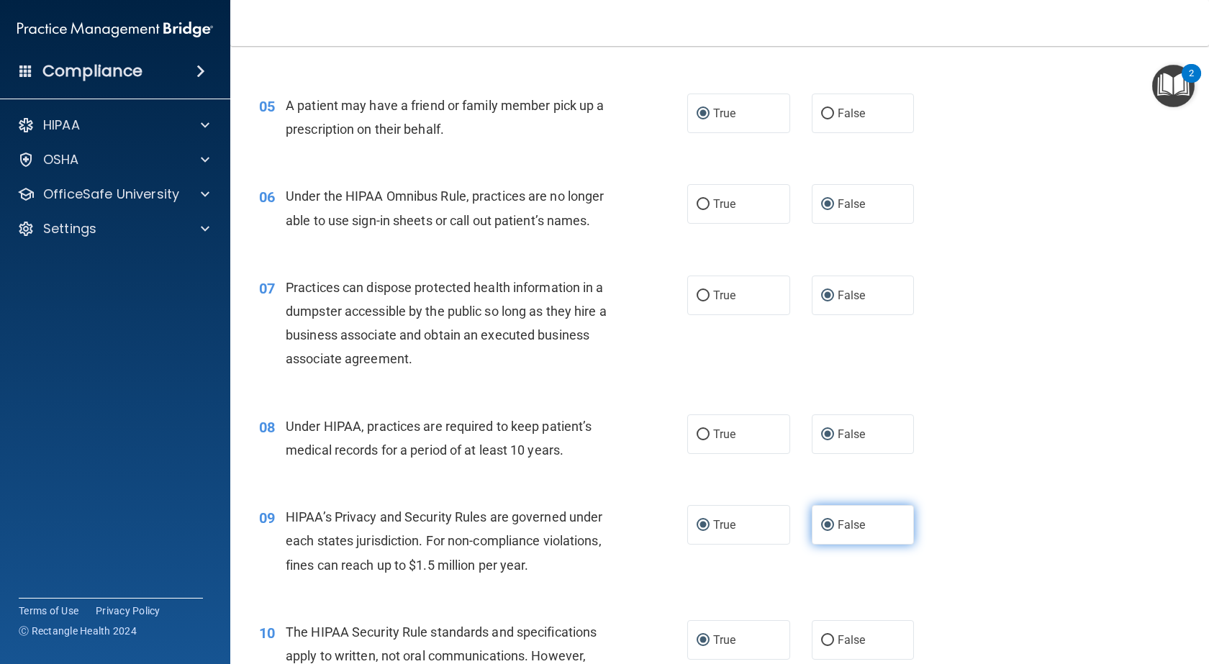
radio input "false"
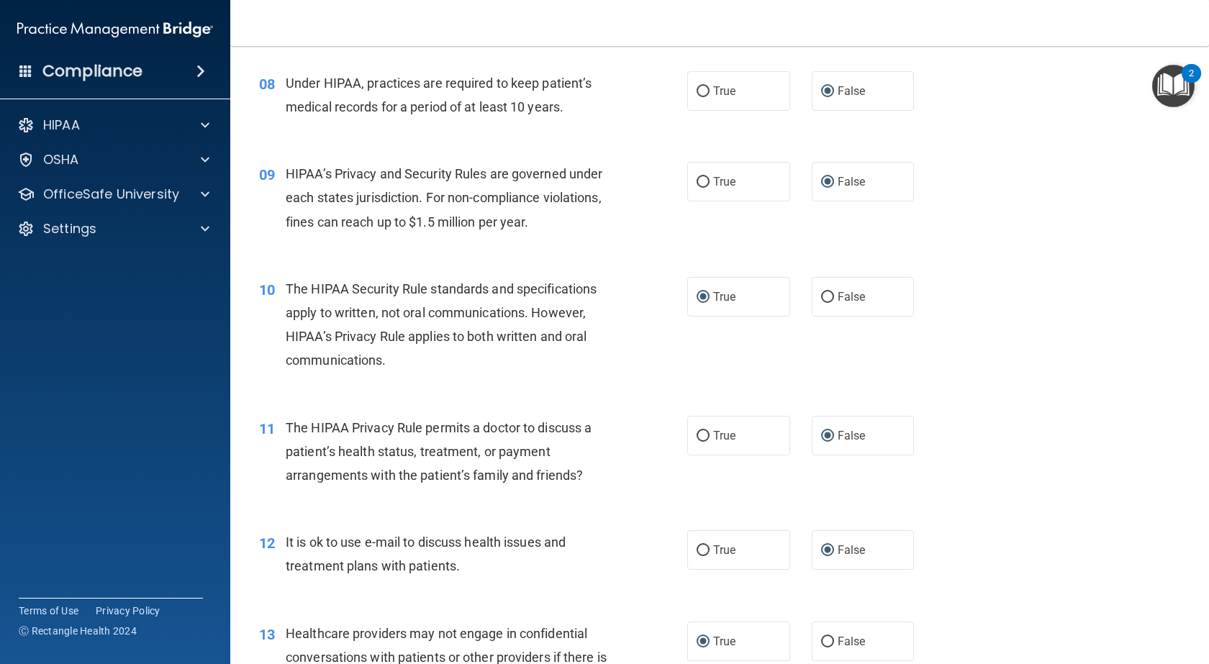
scroll to position [936, 0]
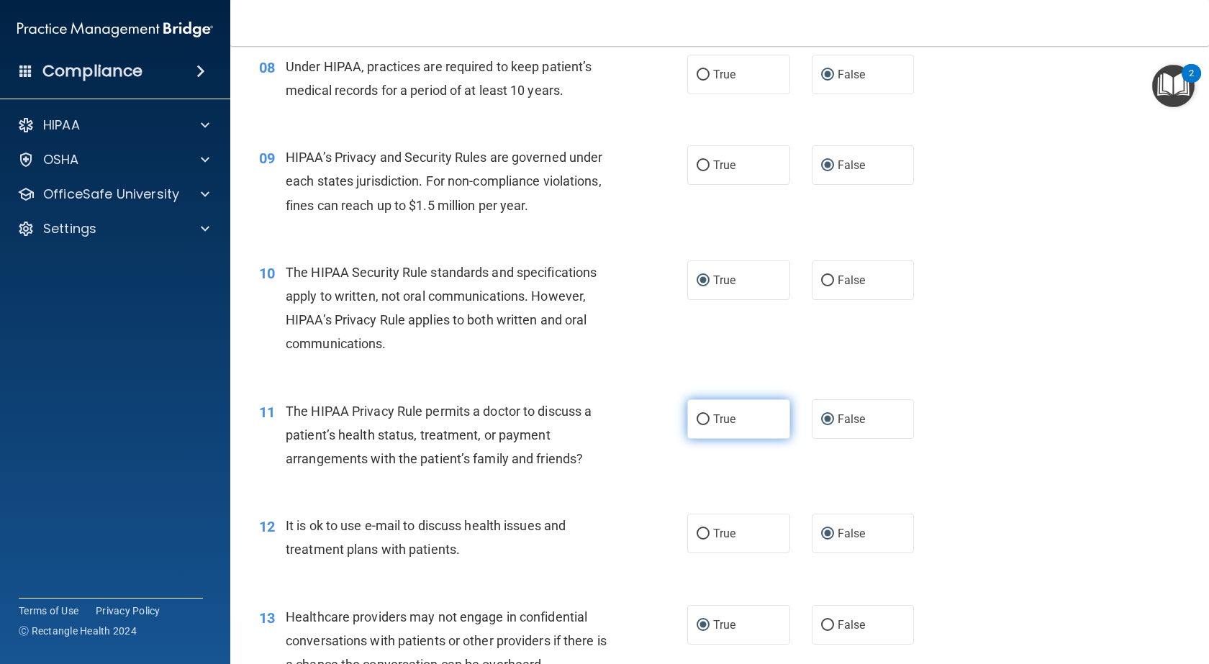
click at [697, 416] on input "True" at bounding box center [703, 420] width 13 height 11
radio input "true"
radio input "false"
click at [699, 529] on input "True" at bounding box center [703, 534] width 13 height 11
radio input "true"
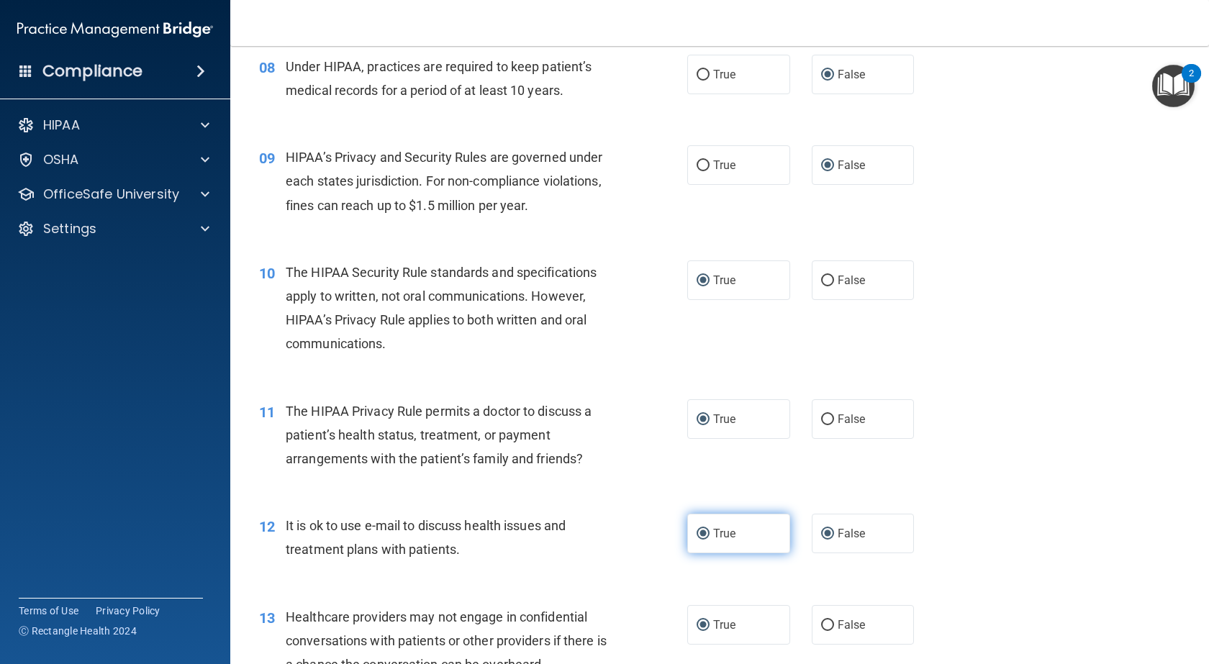
radio input "false"
click at [821, 624] on input "False" at bounding box center [827, 625] width 13 height 11
radio input "true"
radio input "false"
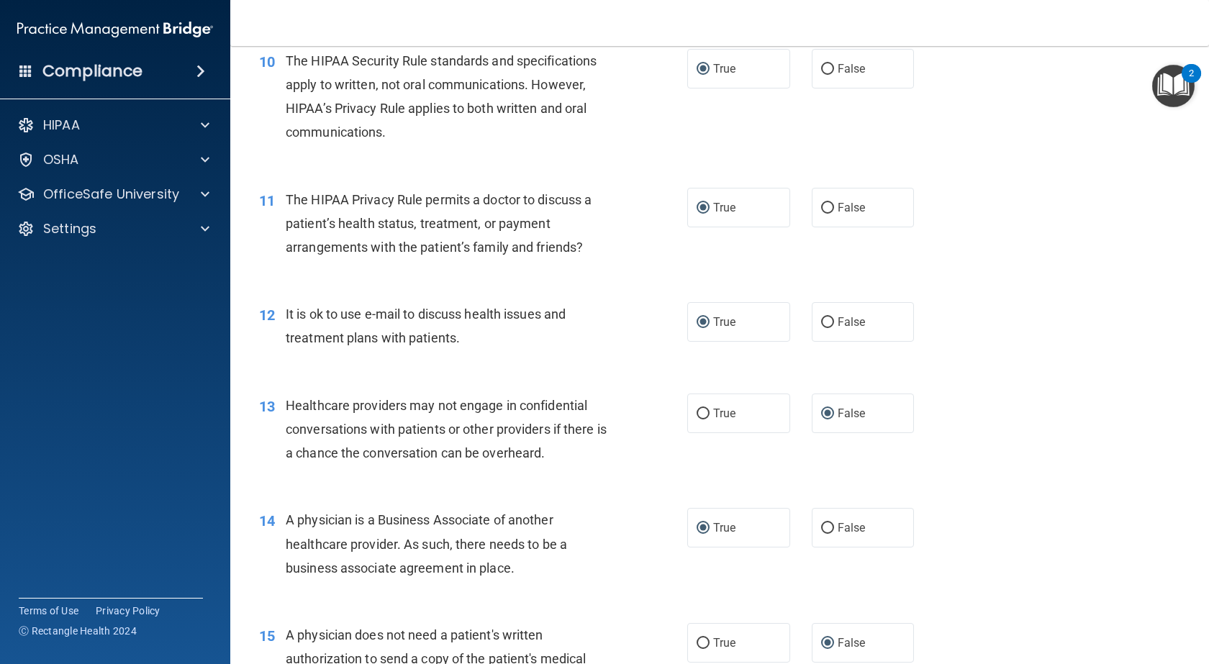
scroll to position [1151, 0]
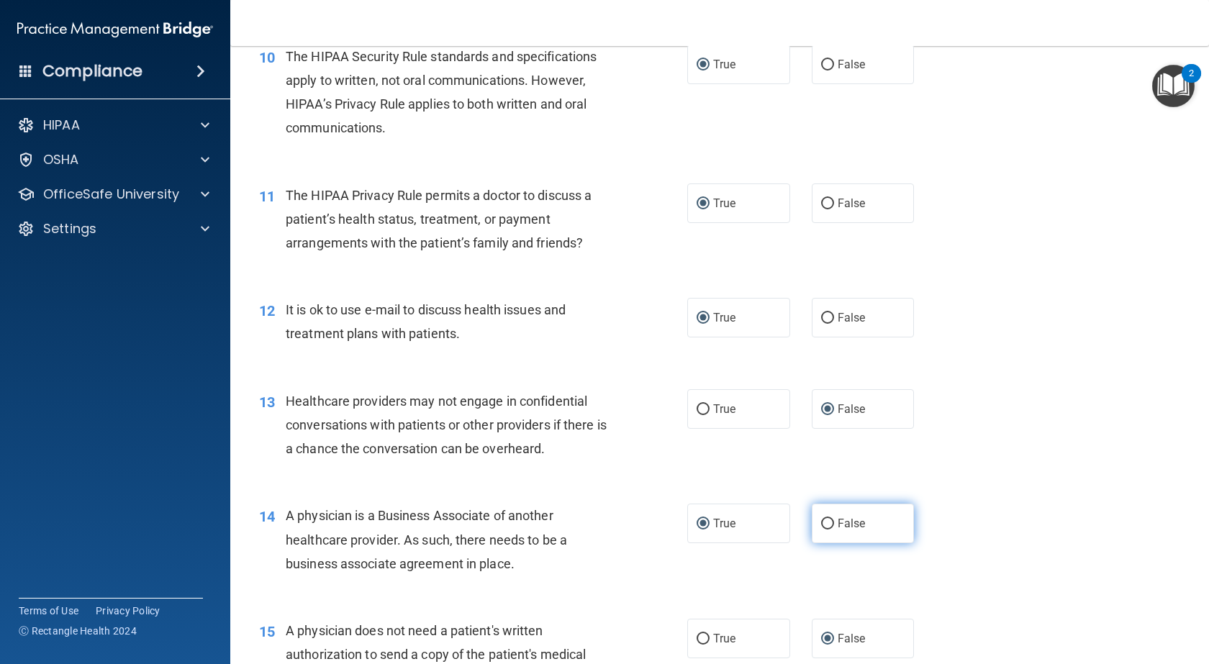
click at [821, 524] on input "False" at bounding box center [827, 524] width 13 height 11
radio input "true"
radio input "false"
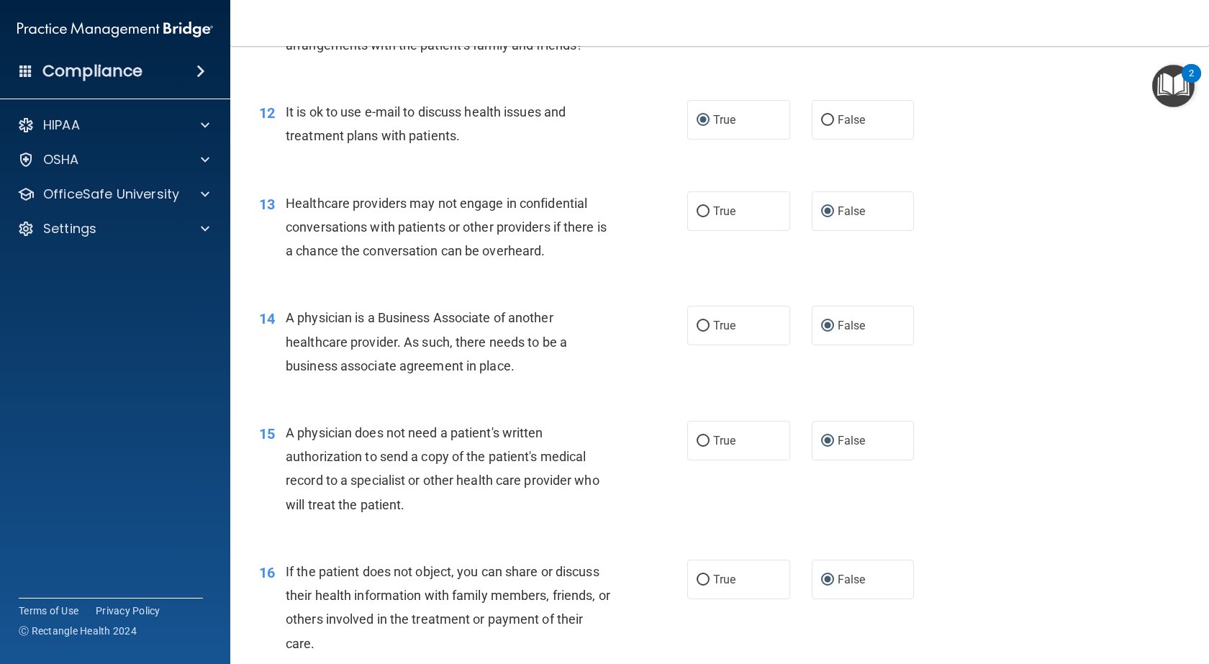
scroll to position [1367, 0]
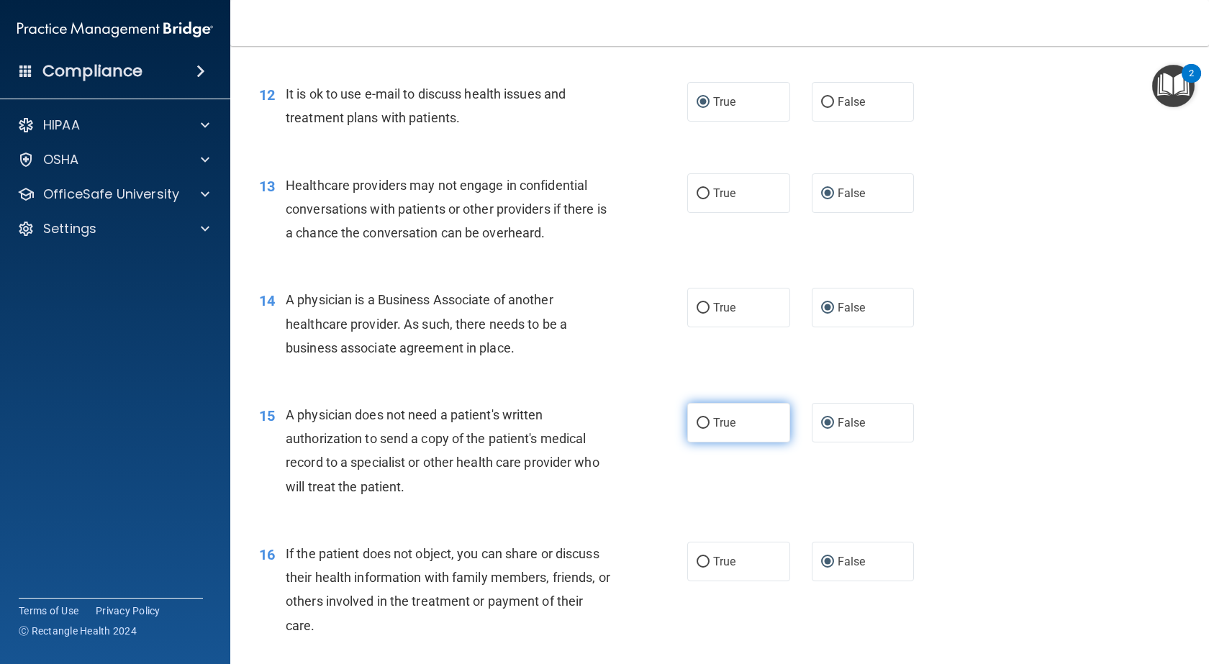
click at [702, 421] on input "True" at bounding box center [703, 423] width 13 height 11
radio input "true"
radio input "false"
click at [697, 561] on input "True" at bounding box center [703, 562] width 13 height 11
radio input "true"
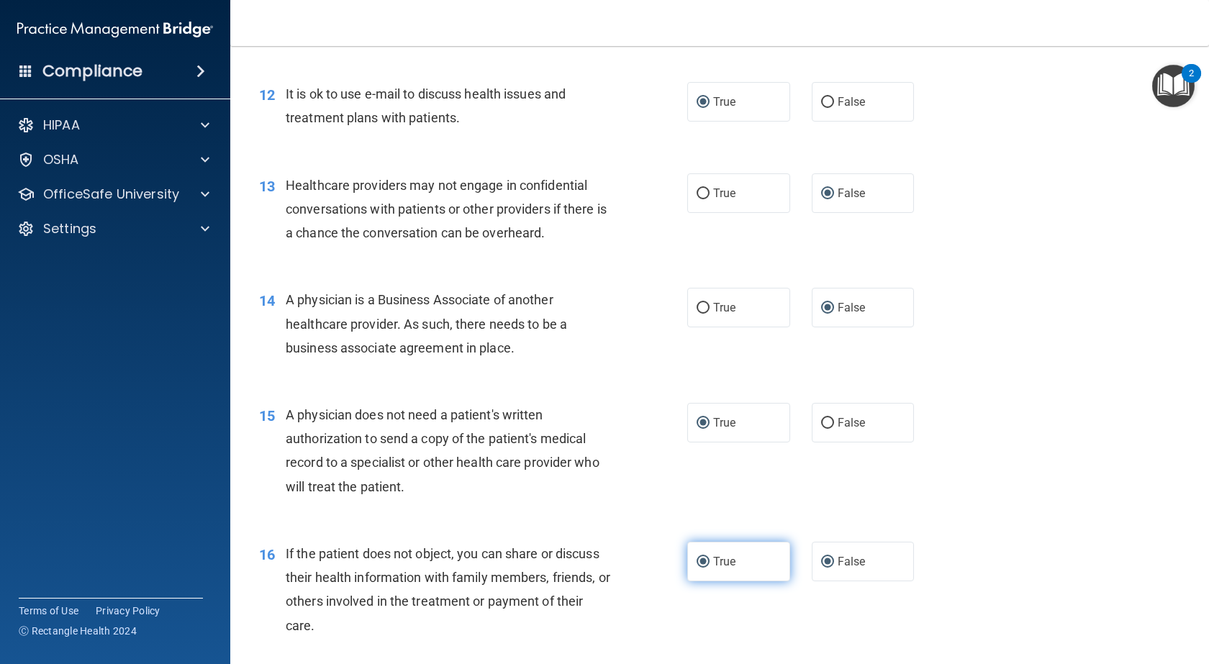
radio input "false"
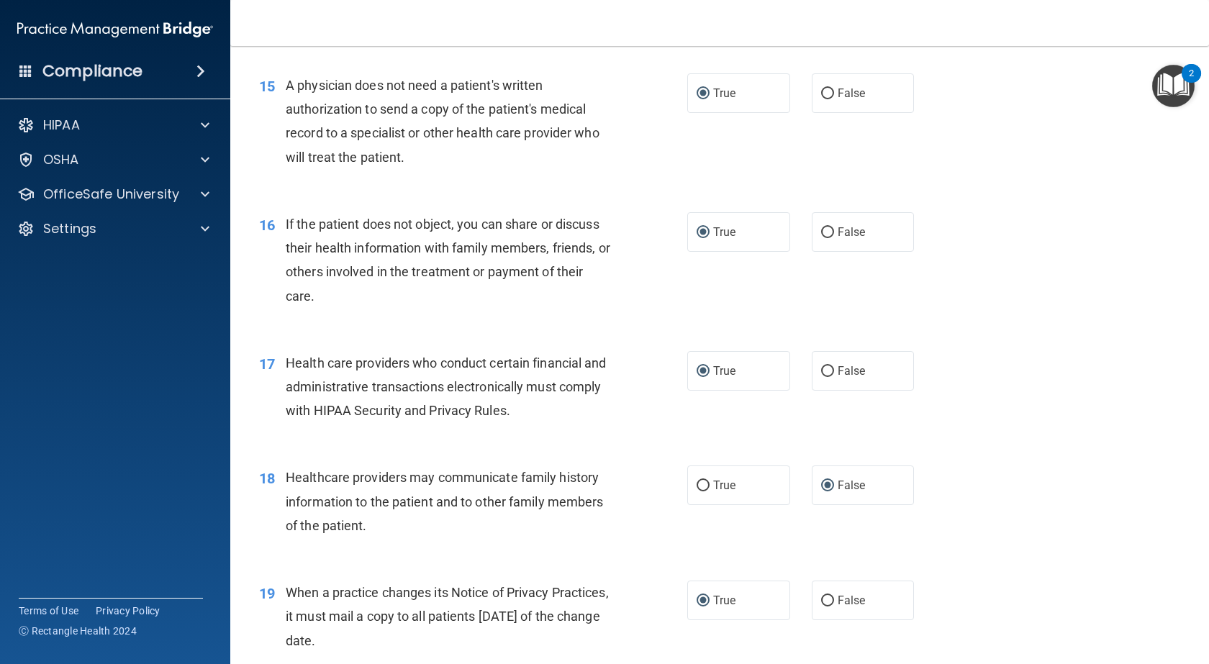
scroll to position [1727, 0]
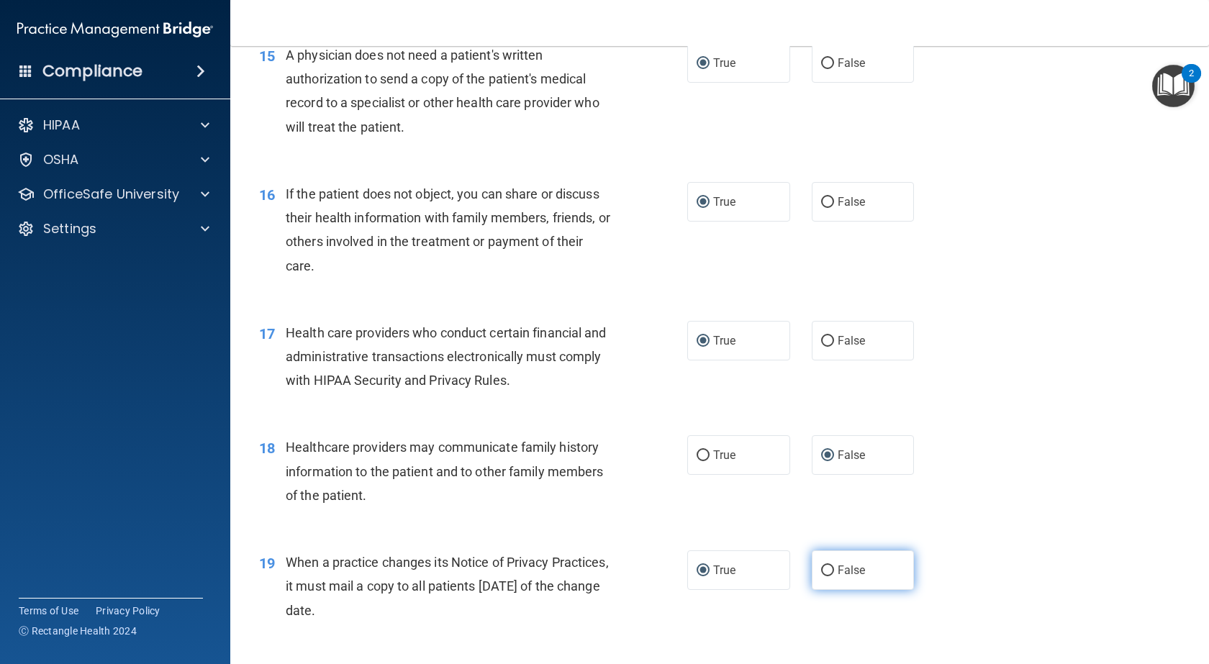
click at [823, 566] on input "False" at bounding box center [827, 571] width 13 height 11
radio input "true"
radio input "false"
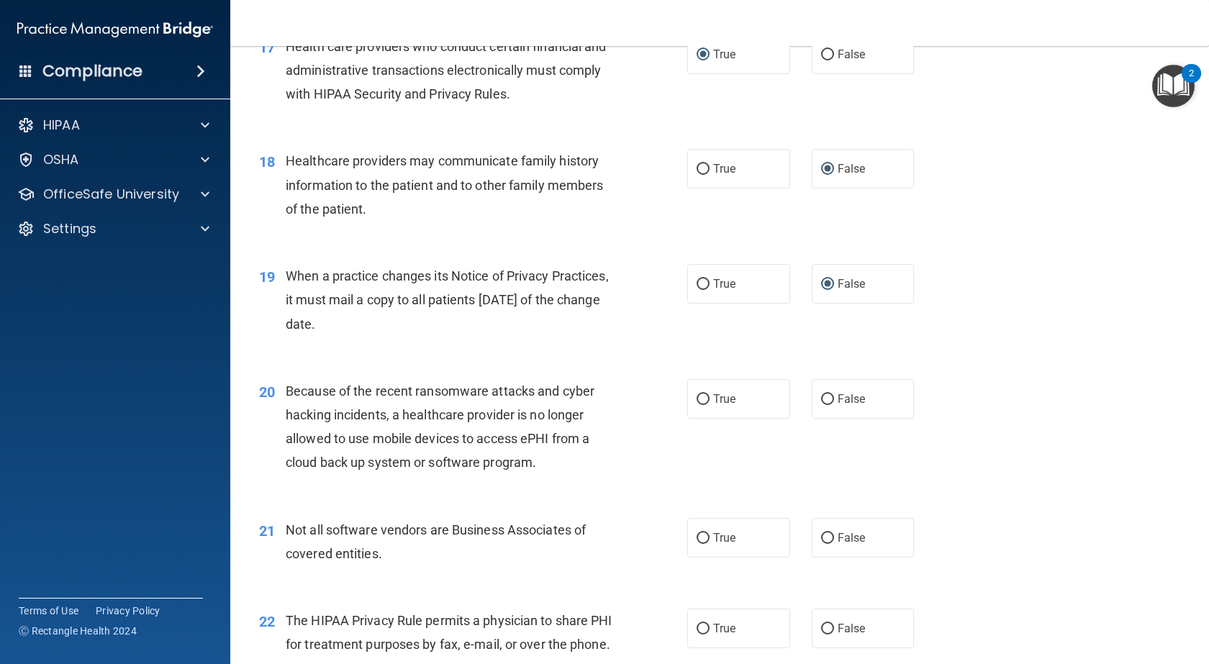
scroll to position [2015, 0]
click at [821, 397] on input "False" at bounding box center [827, 398] width 13 height 11
radio input "true"
click at [706, 532] on label "True" at bounding box center [738, 537] width 103 height 40
click at [706, 532] on input "True" at bounding box center [703, 537] width 13 height 11
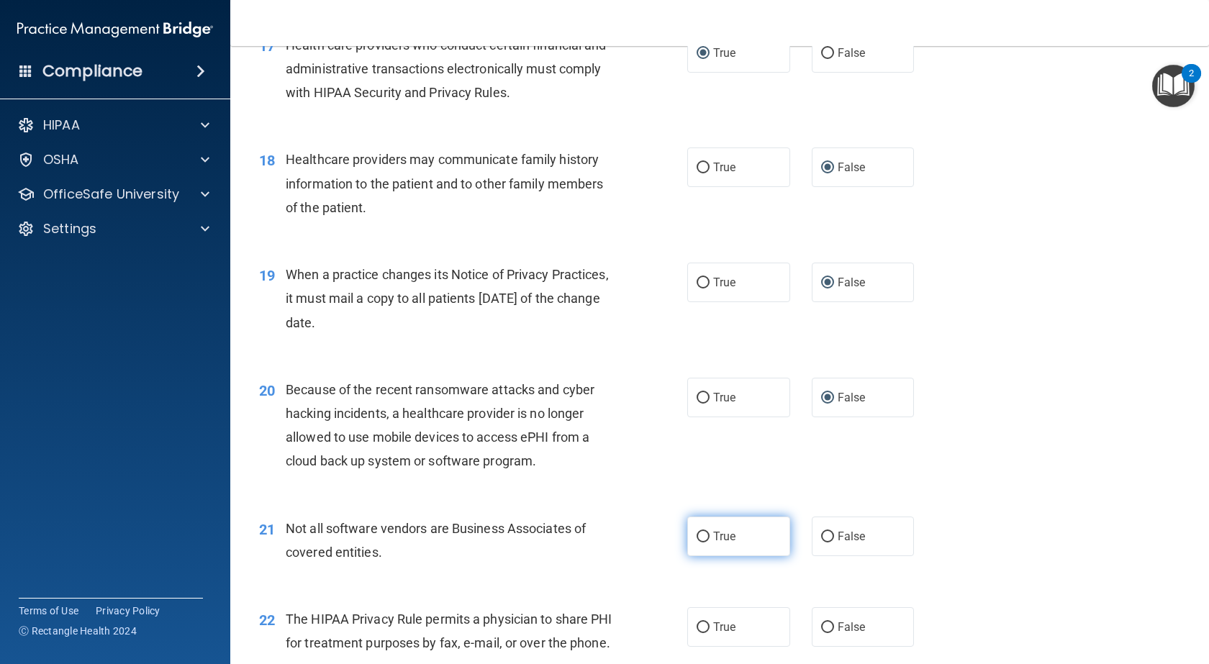
radio input "true"
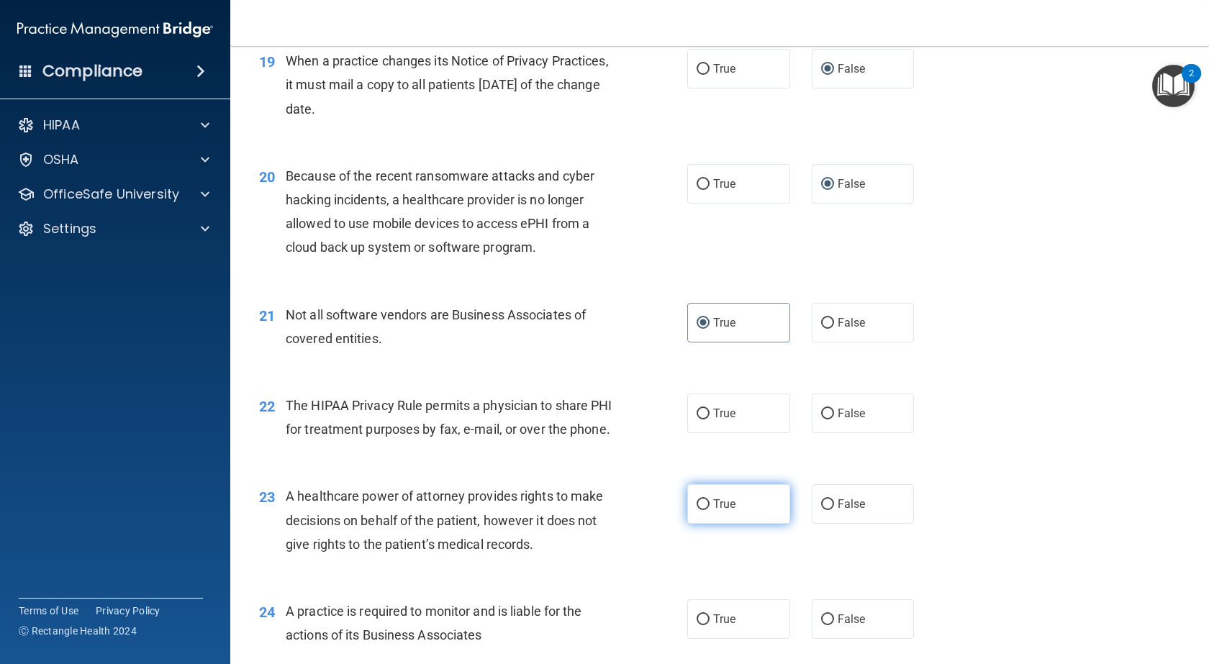
scroll to position [2231, 0]
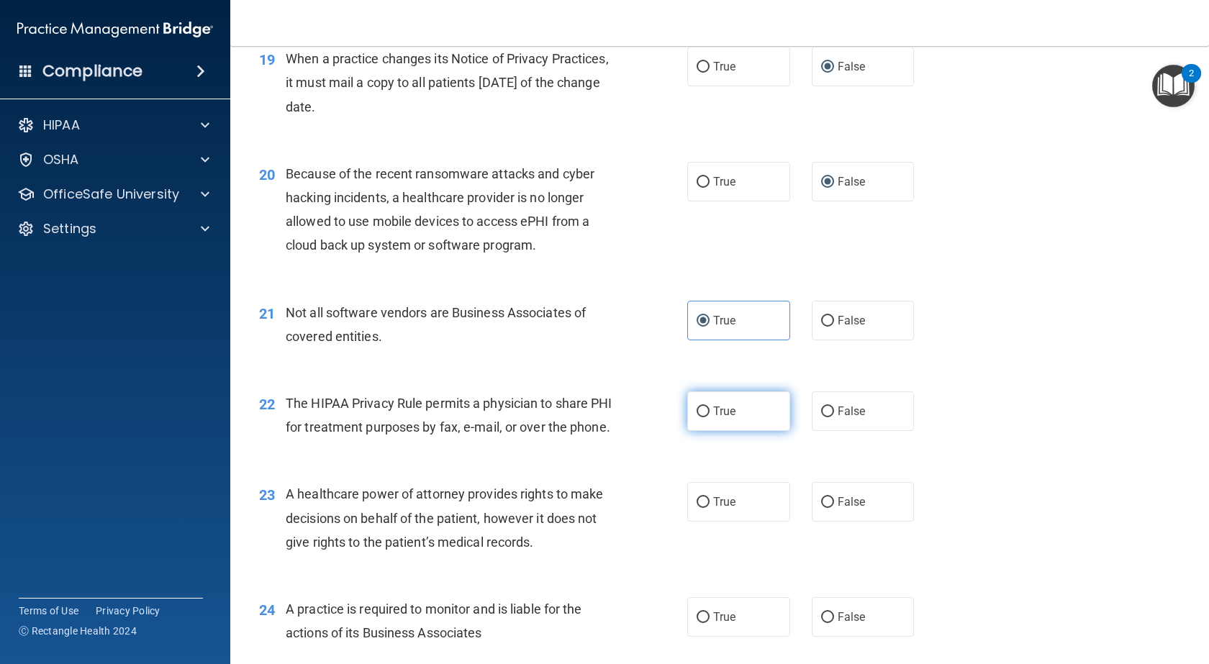
click at [700, 410] on input "True" at bounding box center [703, 412] width 13 height 11
radio input "true"
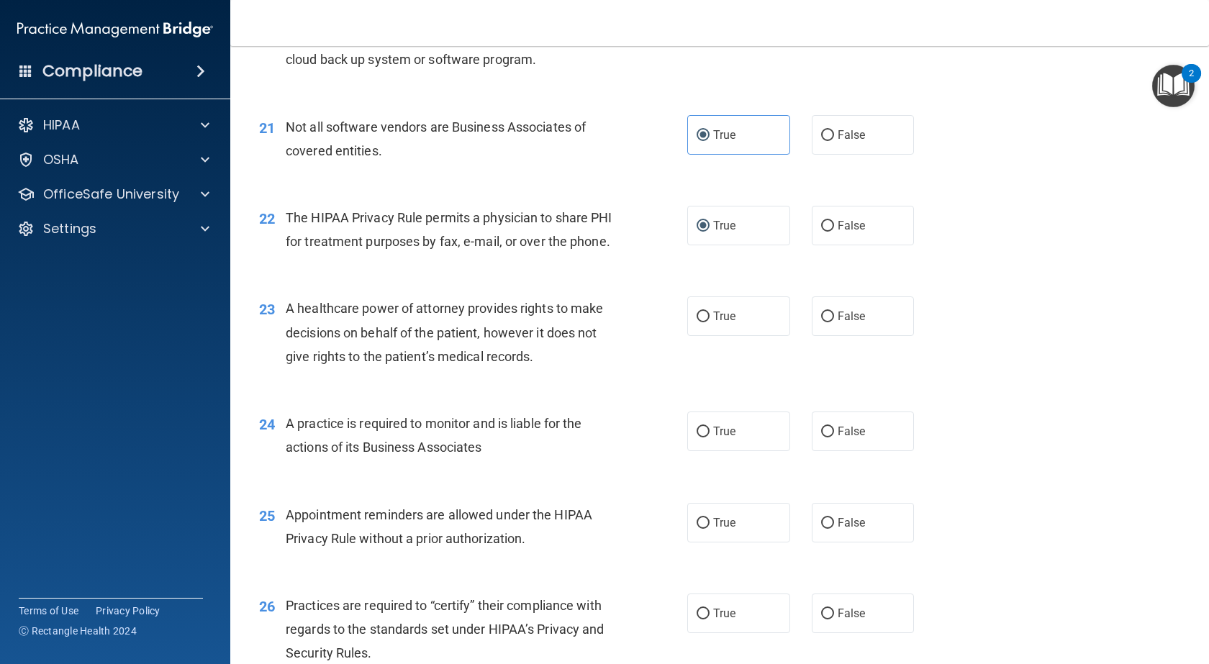
scroll to position [2447, 0]
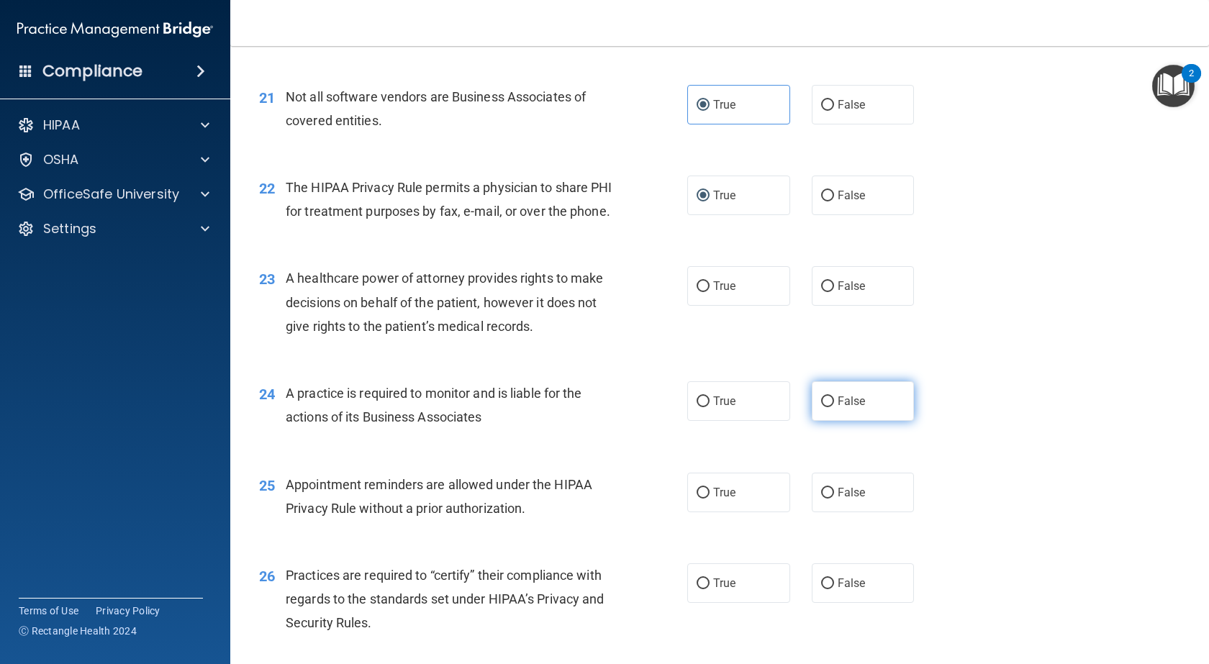
click at [825, 407] on input "False" at bounding box center [827, 402] width 13 height 11
radio input "true"
click at [700, 499] on input "True" at bounding box center [703, 493] width 13 height 11
radio input "true"
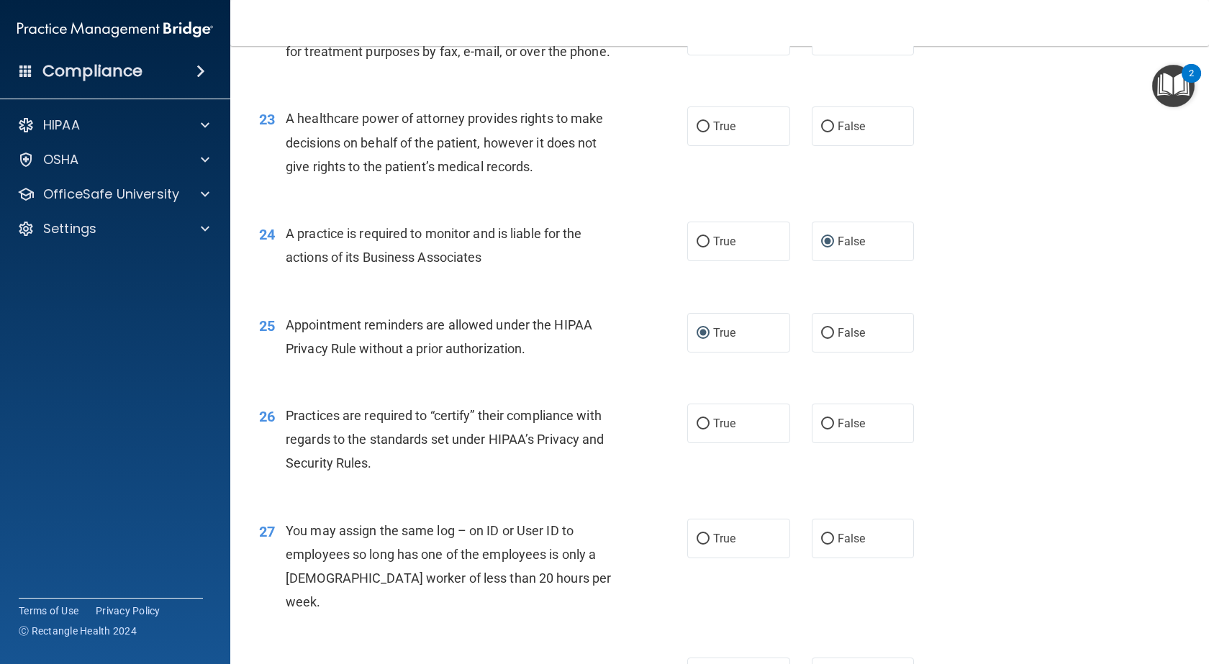
scroll to position [2663, 0]
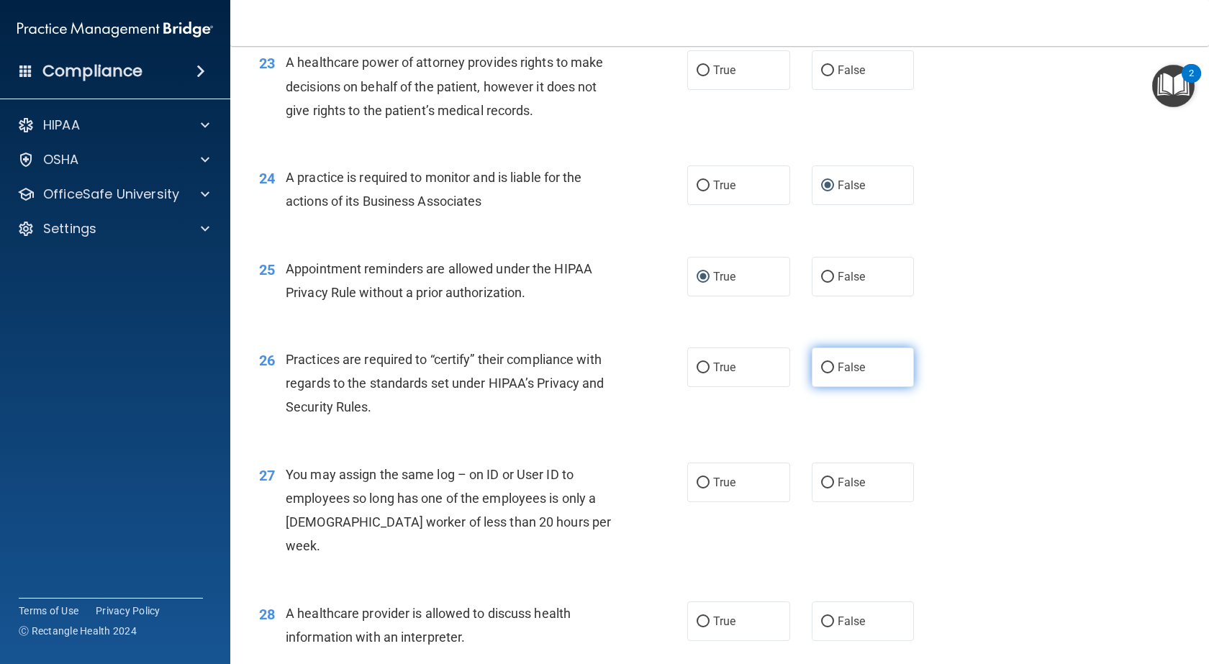
click at [821, 373] on input "False" at bounding box center [827, 368] width 13 height 11
radio input "true"
click at [821, 489] on input "False" at bounding box center [827, 483] width 13 height 11
radio input "true"
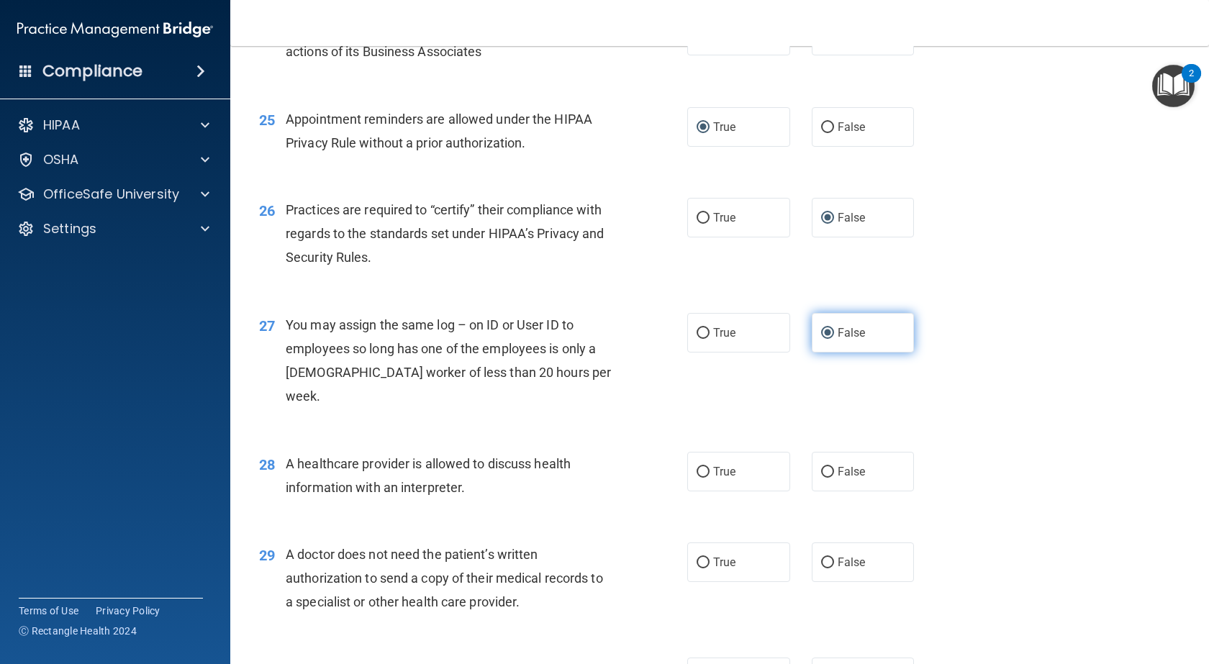
scroll to position [2950, 0]
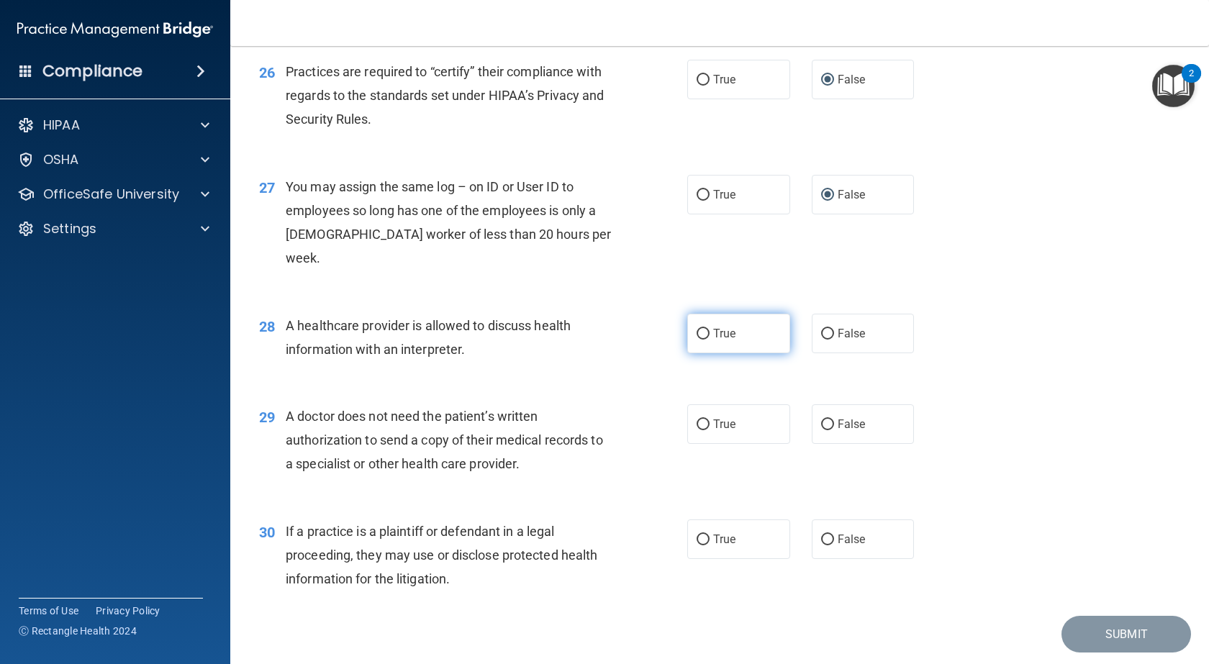
click at [697, 329] on input "True" at bounding box center [703, 334] width 13 height 11
radio input "true"
click at [697, 420] on label "True" at bounding box center [738, 424] width 103 height 40
click at [697, 422] on input "True" at bounding box center [703, 425] width 13 height 11
radio input "true"
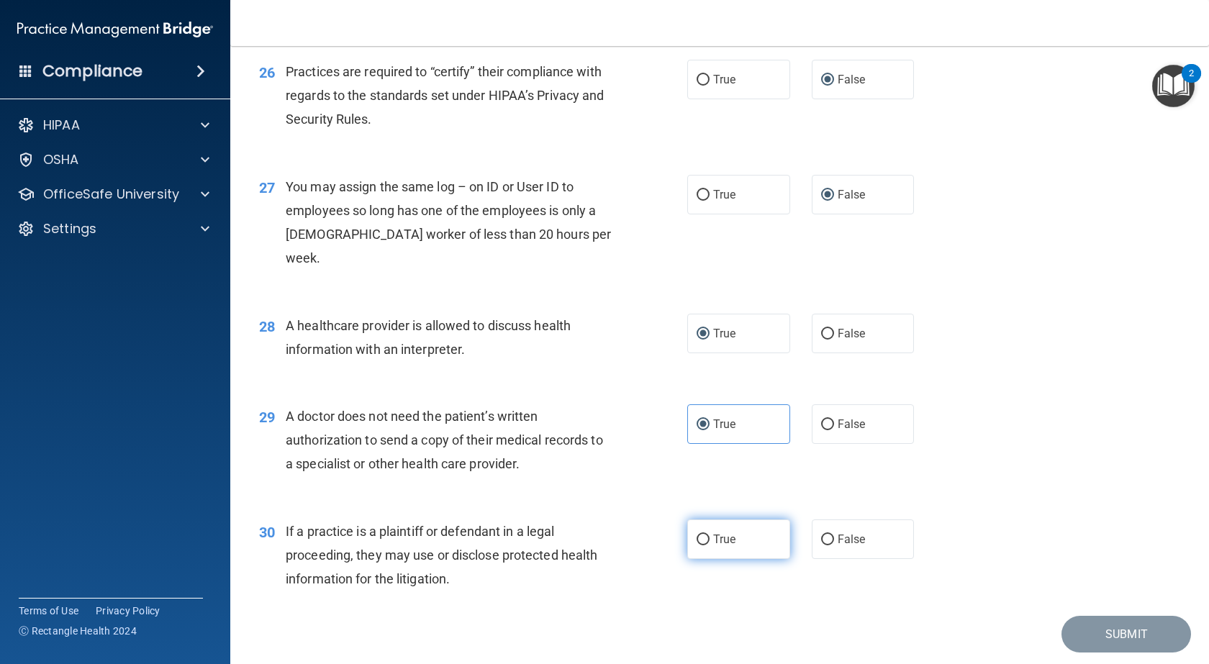
click at [697, 535] on input "True" at bounding box center [703, 540] width 13 height 11
radio input "true"
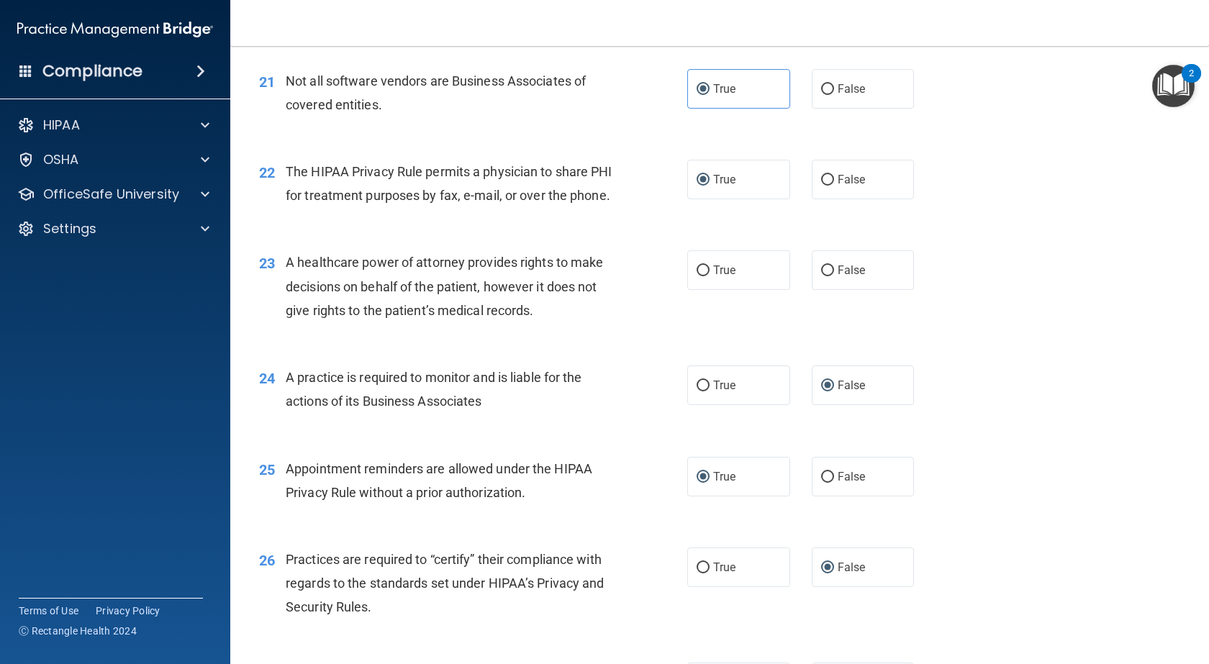
scroll to position [2421, 0]
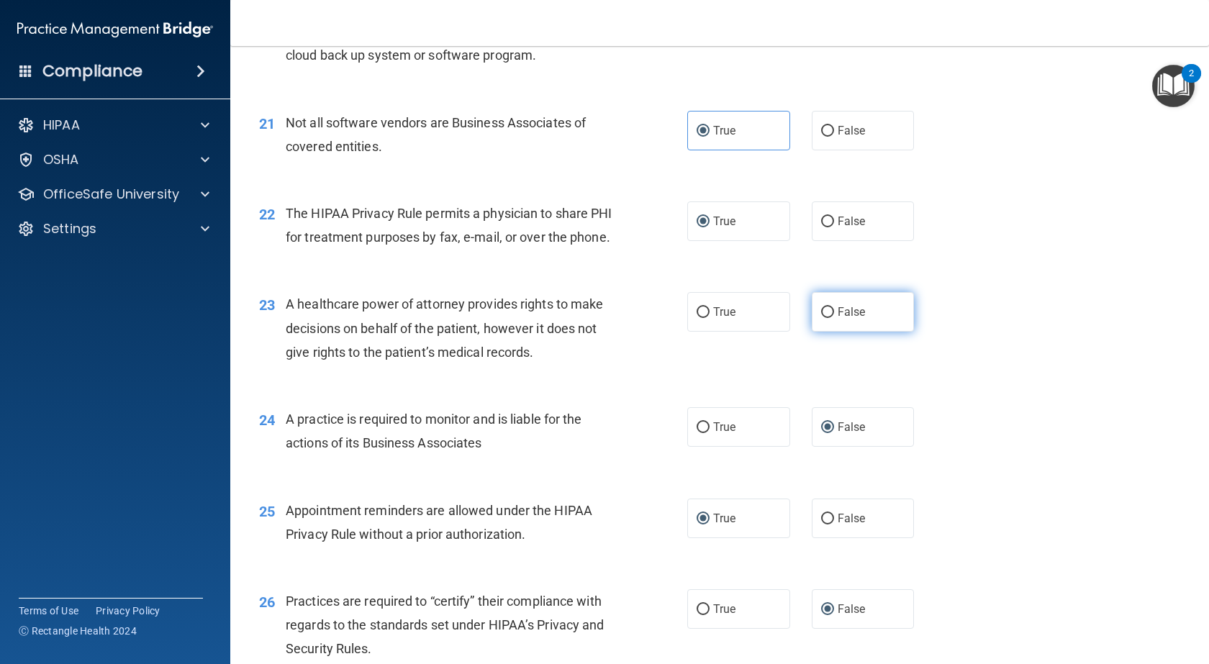
click at [821, 318] on input "False" at bounding box center [827, 312] width 13 height 11
radio input "true"
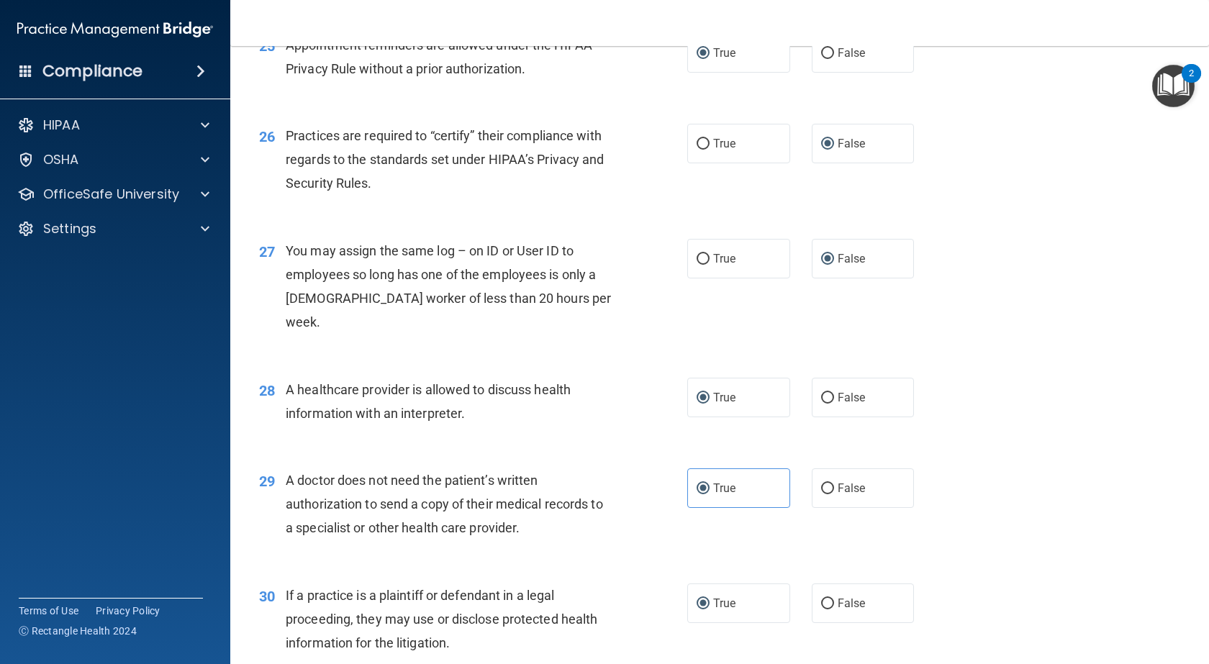
scroll to position [2997, 0]
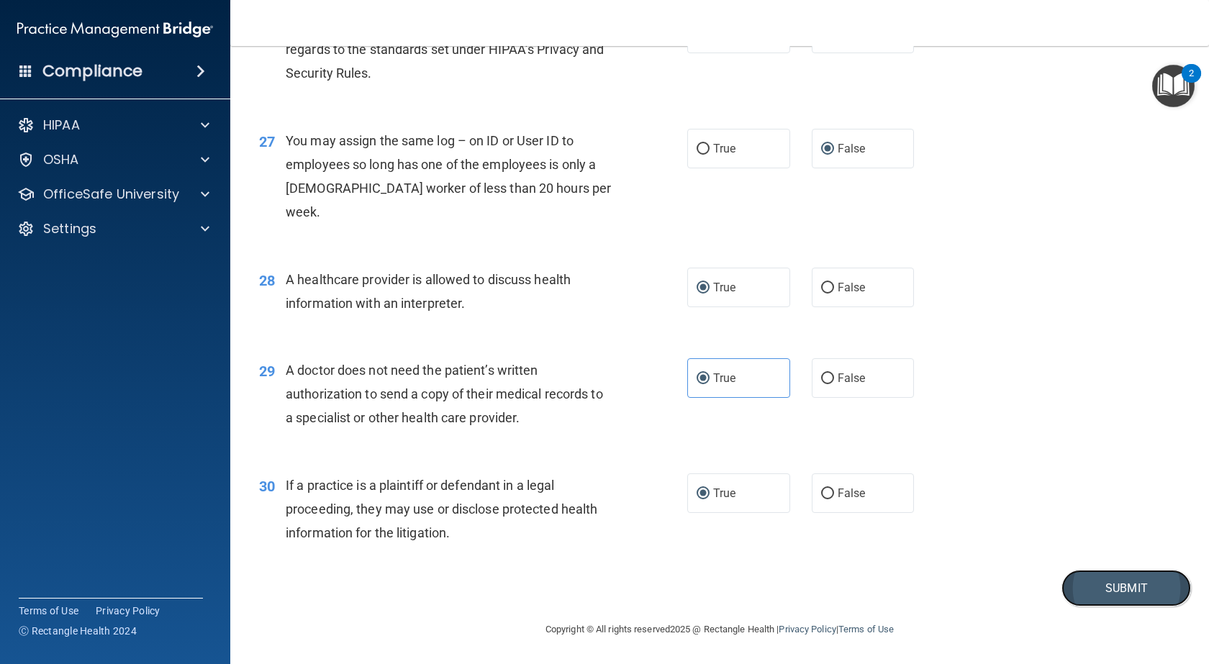
click at [1100, 590] on button "Submit" at bounding box center [1126, 588] width 130 height 37
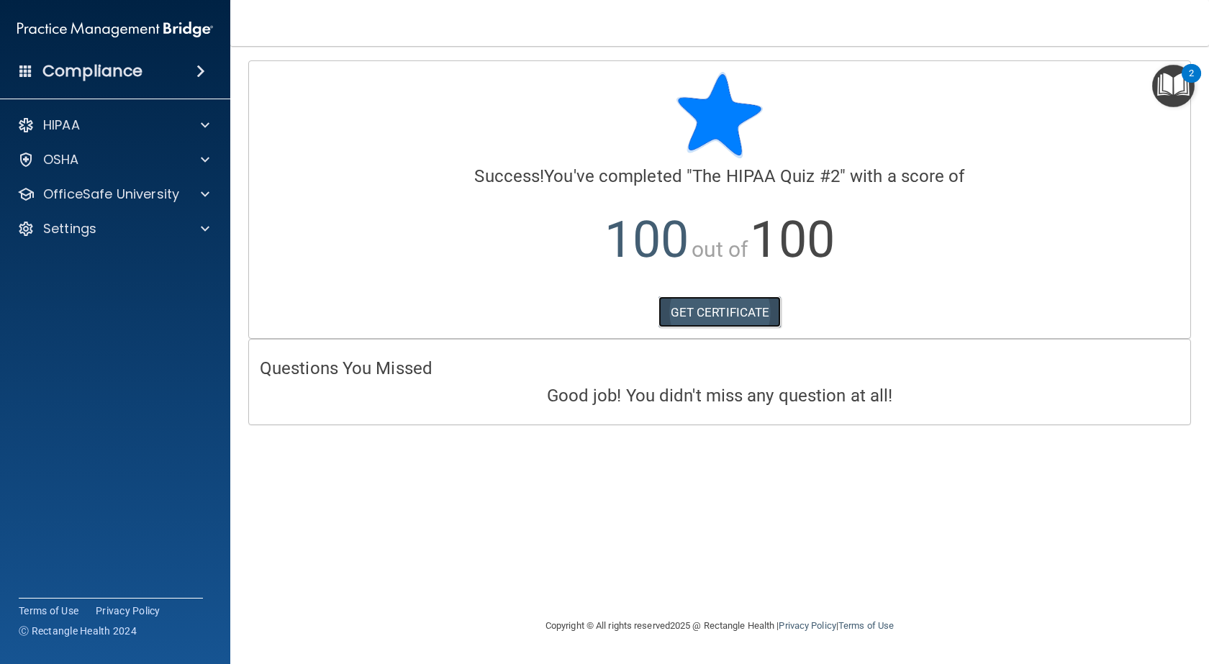
click at [705, 307] on link "GET CERTIFICATE" at bounding box center [719, 312] width 123 height 32
click at [68, 155] on p "OSHA" at bounding box center [61, 159] width 36 height 17
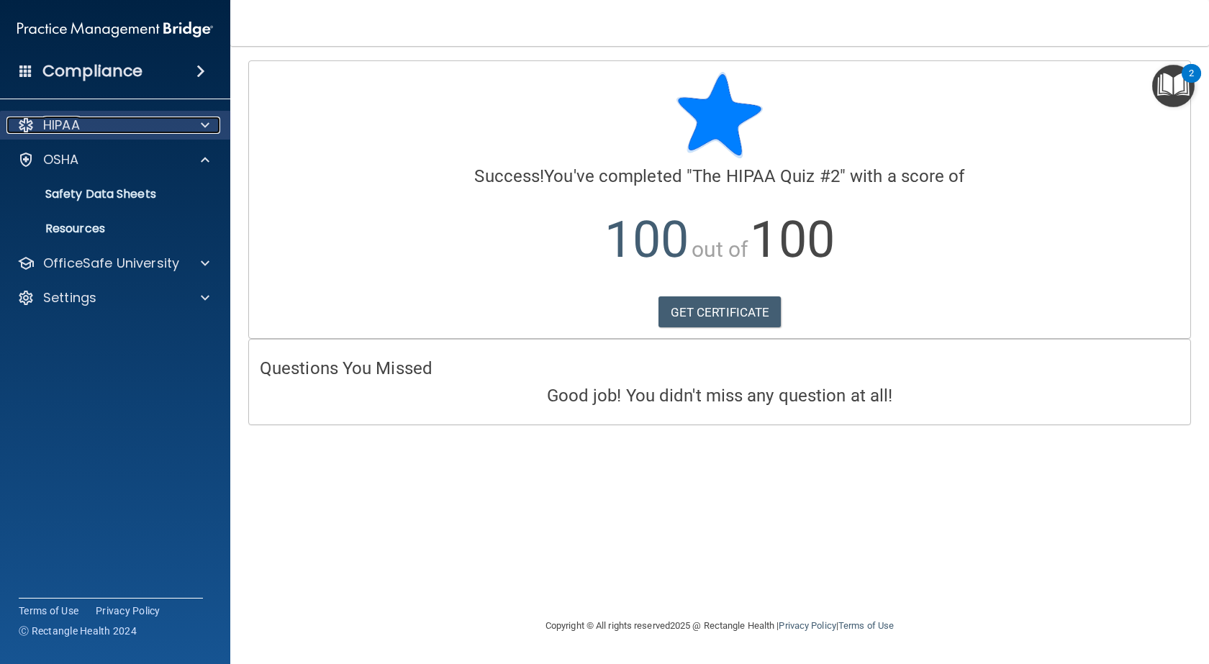
click at [66, 124] on p "HIPAA" at bounding box center [61, 125] width 37 height 17
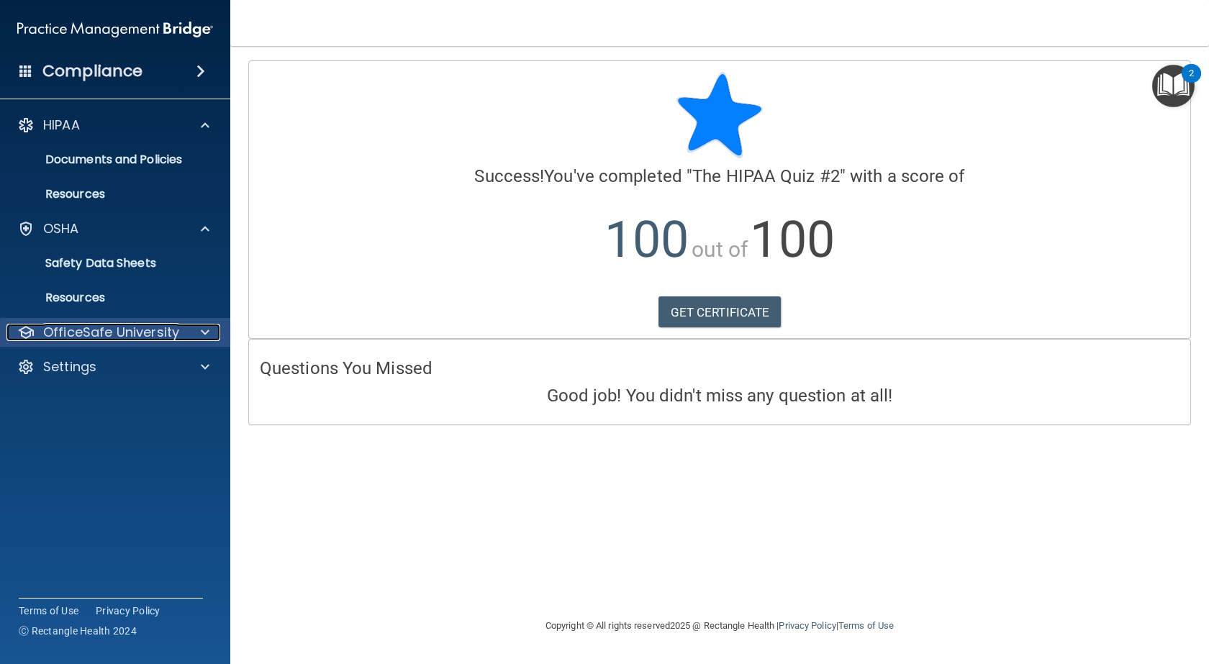
click at [131, 331] on p "OfficeSafe University" at bounding box center [111, 332] width 136 height 17
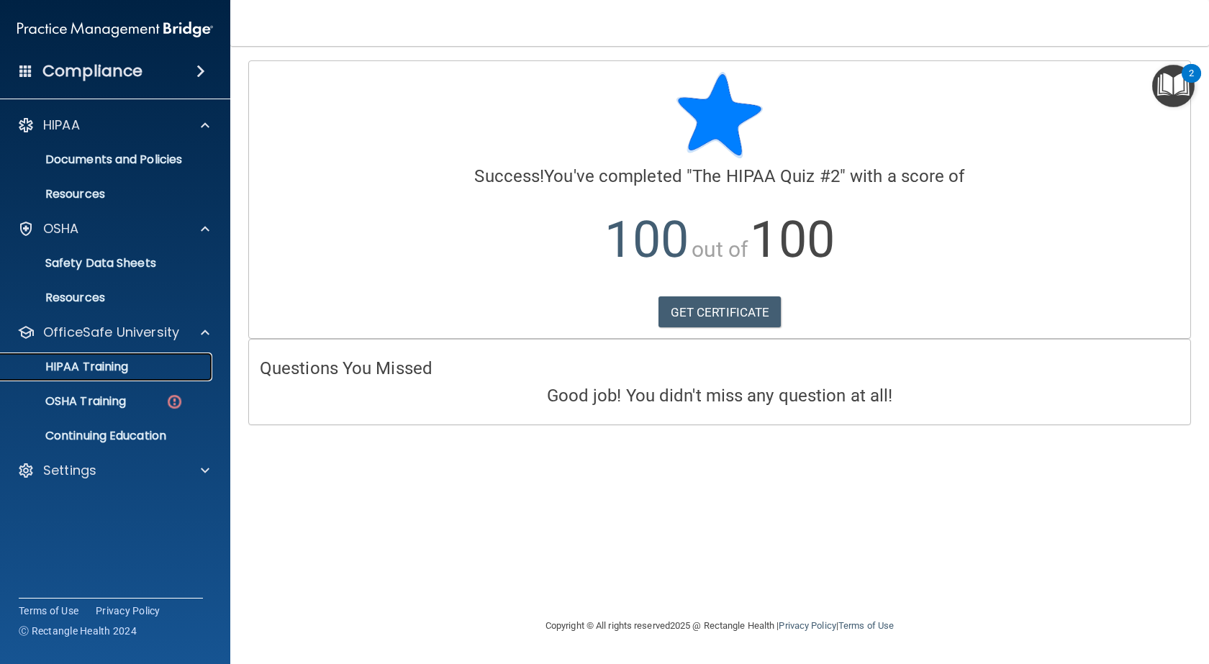
click at [96, 366] on p "HIPAA Training" at bounding box center [68, 367] width 119 height 14
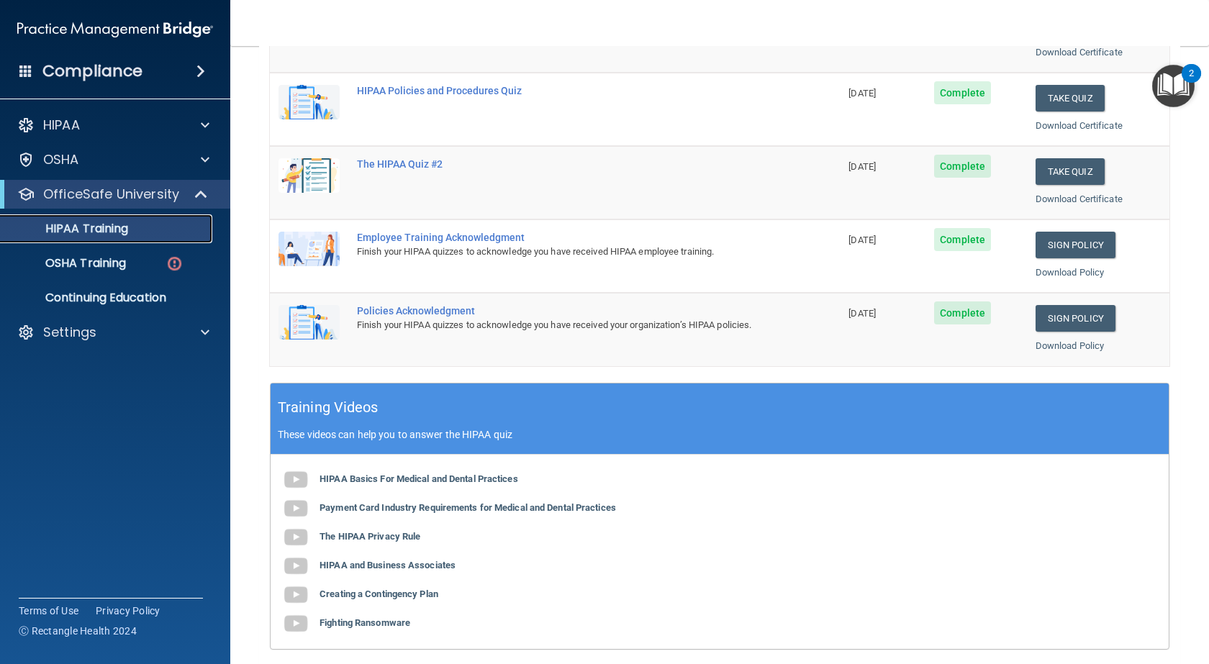
scroll to position [420, 0]
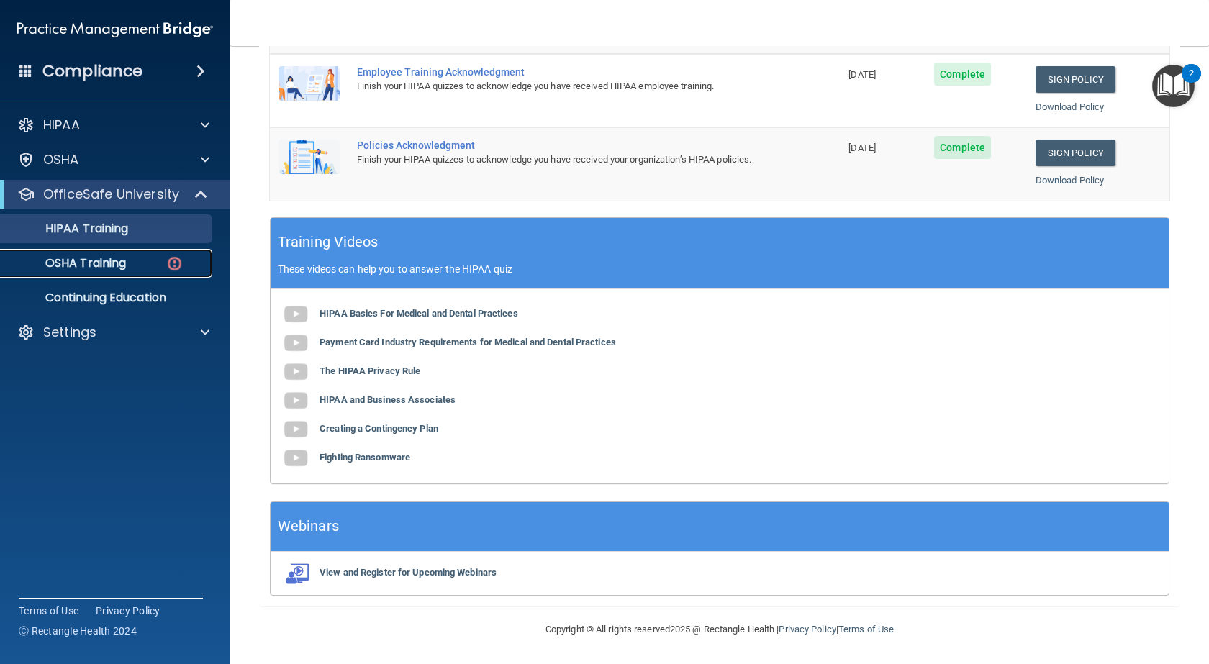
click at [94, 258] on p "OSHA Training" at bounding box center [67, 263] width 117 height 14
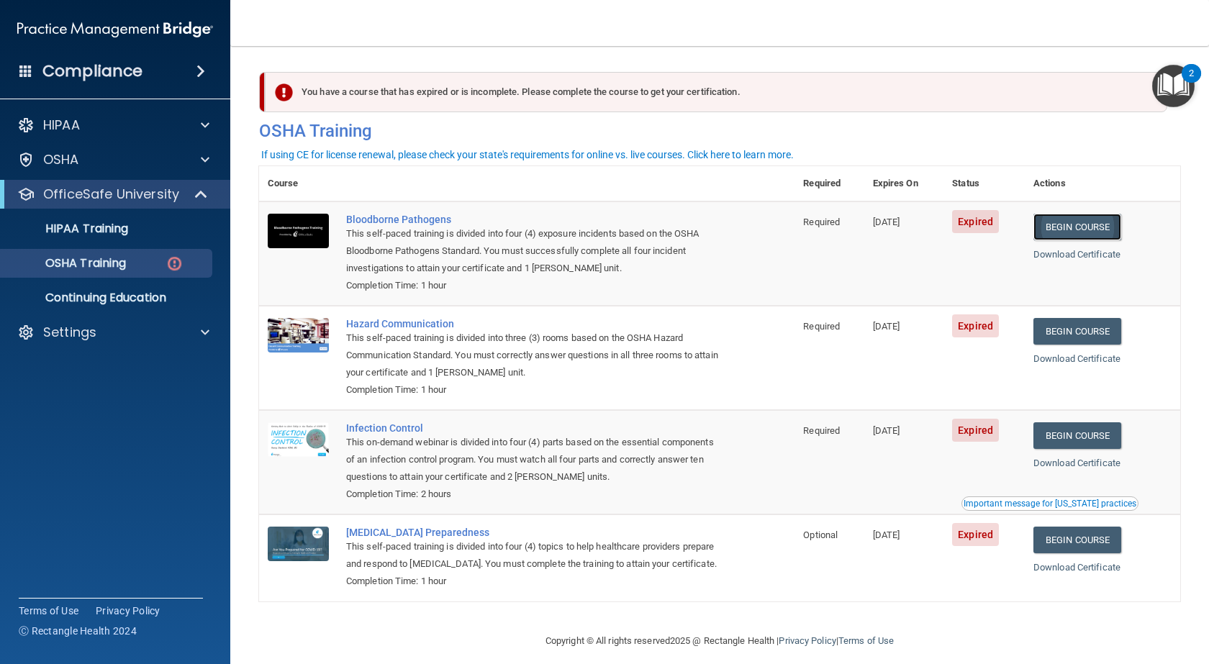
click at [1074, 229] on link "Begin Course" at bounding box center [1077, 227] width 88 height 27
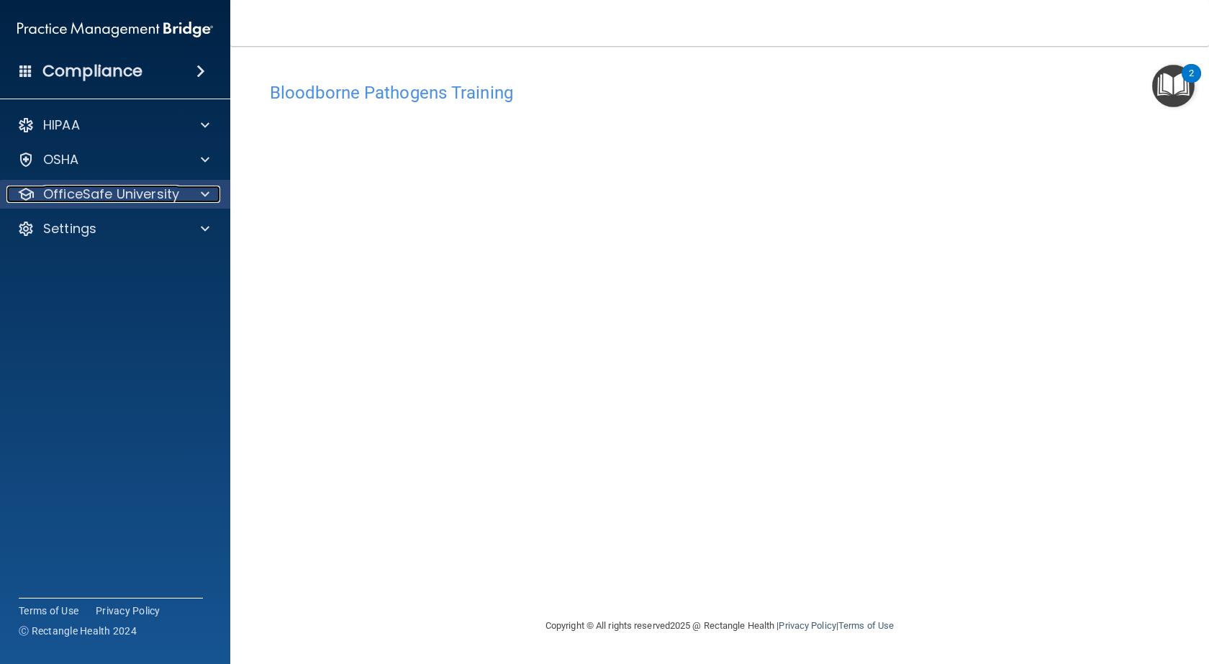
click at [95, 192] on p "OfficeSafe University" at bounding box center [111, 194] width 136 height 17
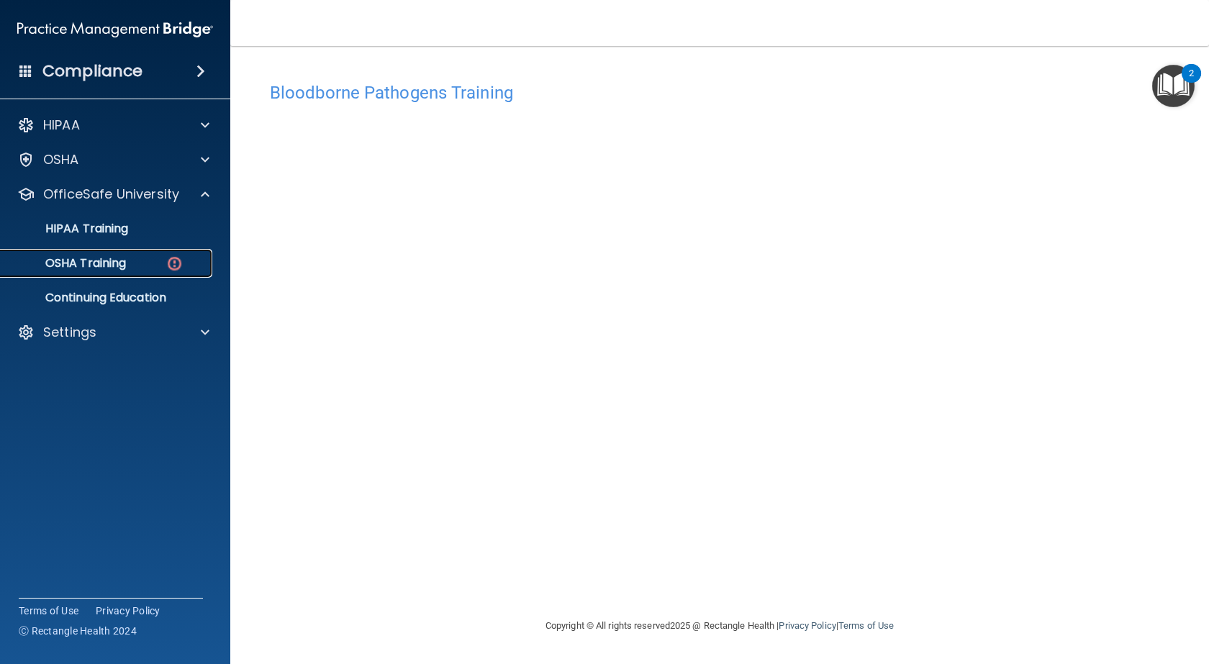
click at [109, 264] on p "OSHA Training" at bounding box center [67, 263] width 117 height 14
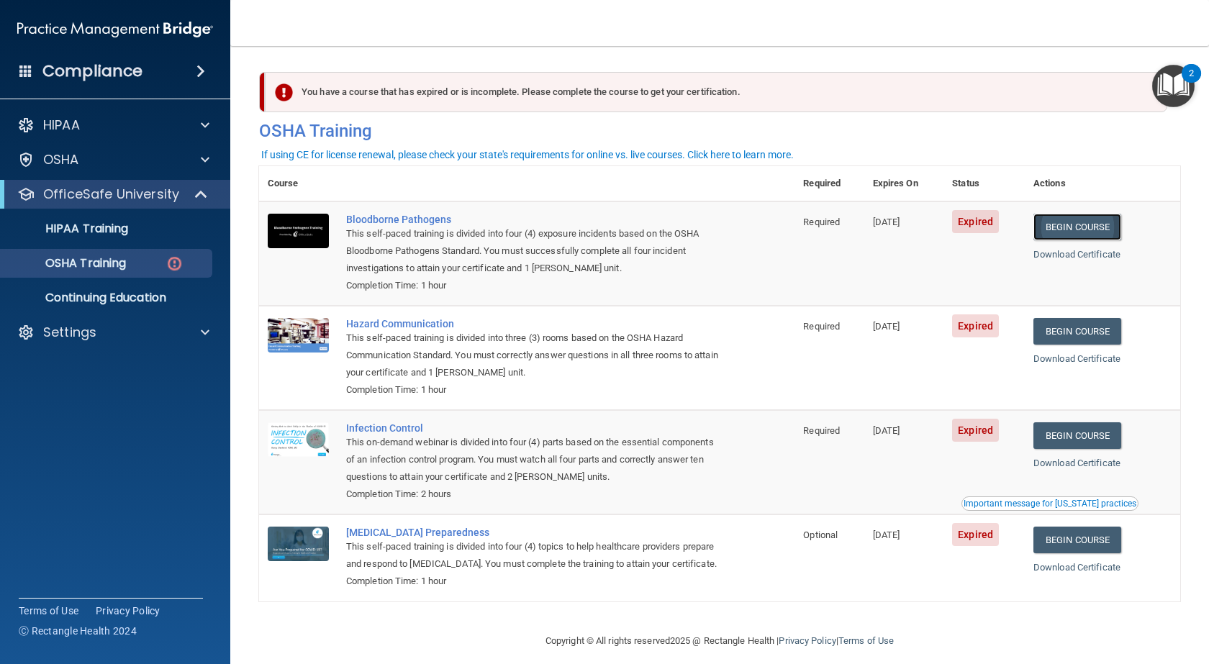
click at [1067, 224] on link "Begin Course" at bounding box center [1077, 227] width 88 height 27
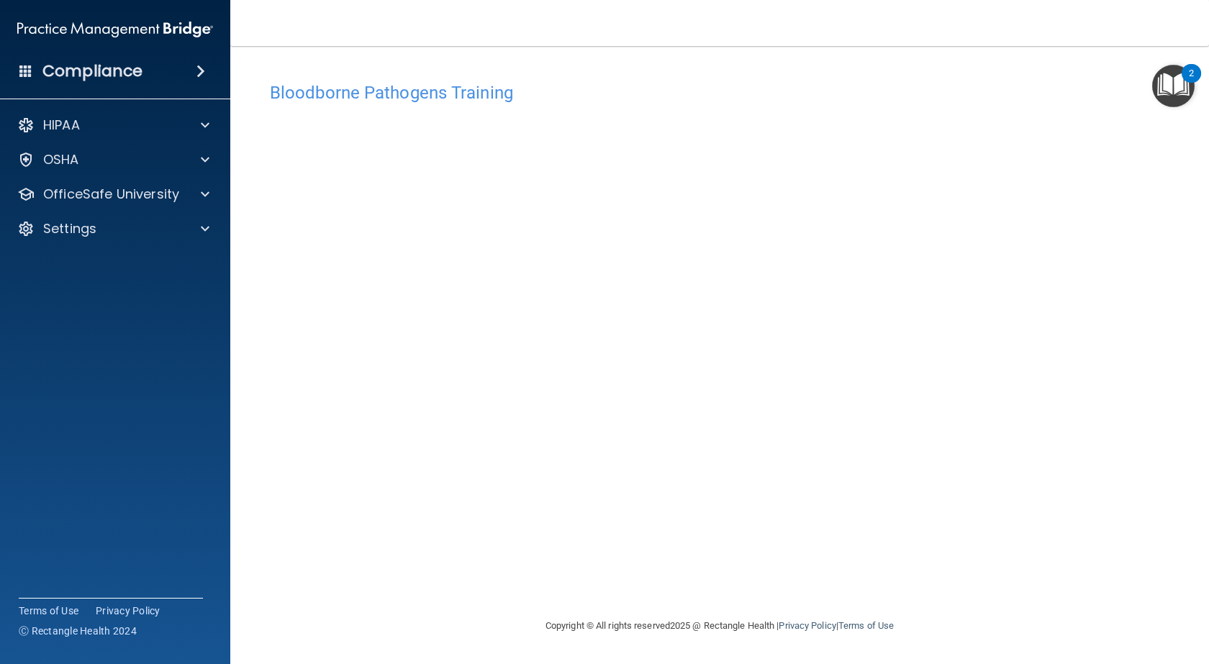
click at [1172, 90] on img "Open Resource Center, 2 new notifications" at bounding box center [1173, 86] width 42 height 42
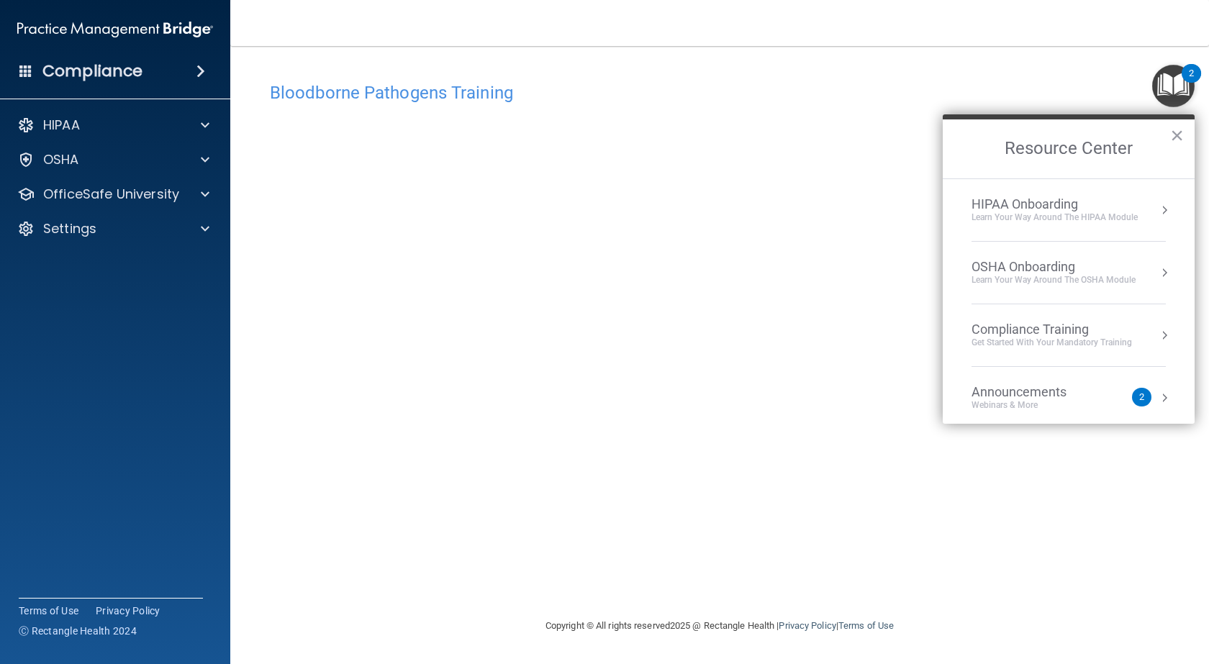
click at [823, 95] on h4 "Bloodborne Pathogens Training" at bounding box center [720, 92] width 900 height 19
click at [1175, 134] on button "×" at bounding box center [1177, 135] width 14 height 23
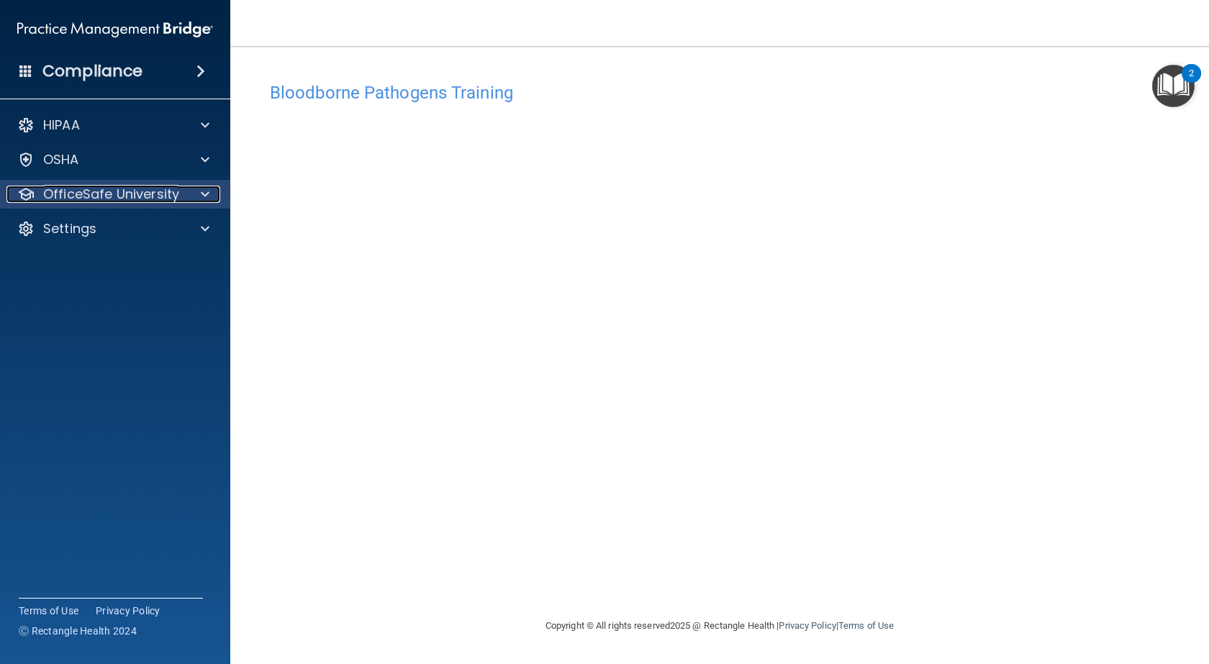
click at [133, 190] on p "OfficeSafe University" at bounding box center [111, 194] width 136 height 17
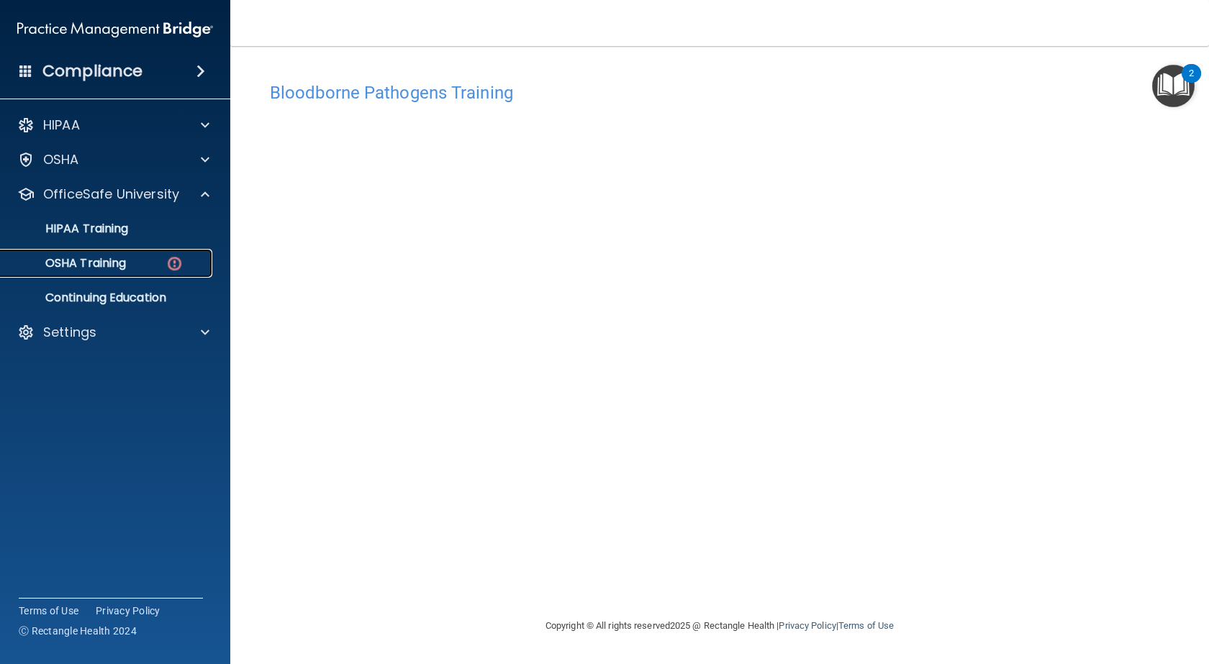
click at [88, 258] on p "OSHA Training" at bounding box center [67, 263] width 117 height 14
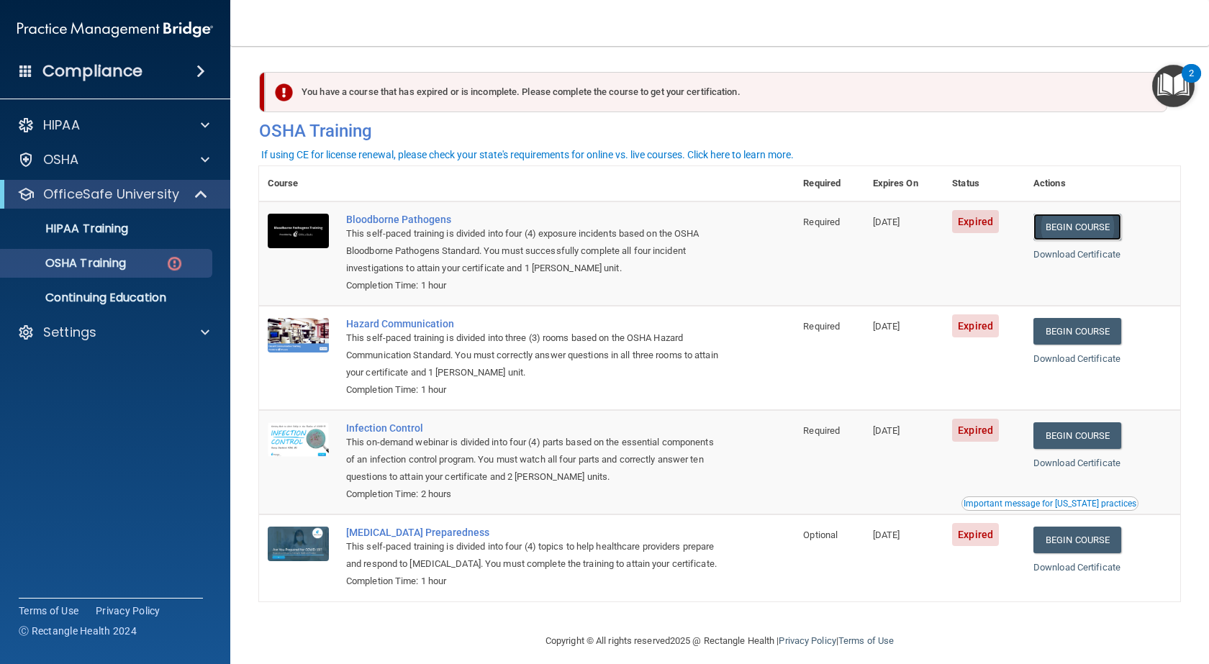
click at [1070, 227] on link "Begin Course" at bounding box center [1077, 227] width 88 height 27
